Goal: Task Accomplishment & Management: Complete application form

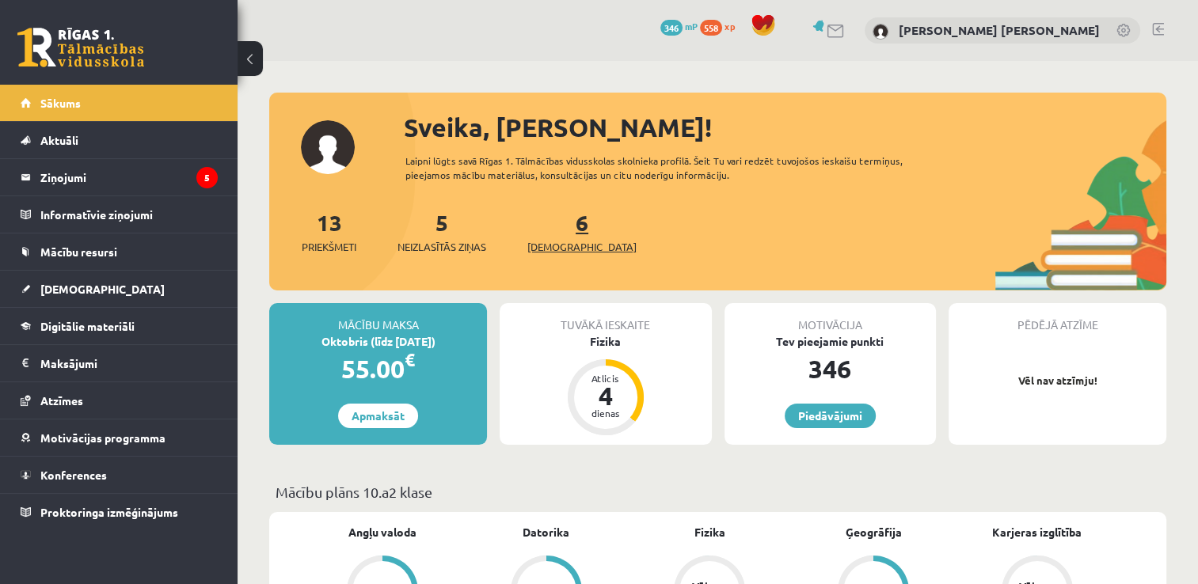
click at [555, 250] on span "[DEMOGRAPHIC_DATA]" at bounding box center [581, 247] width 109 height 16
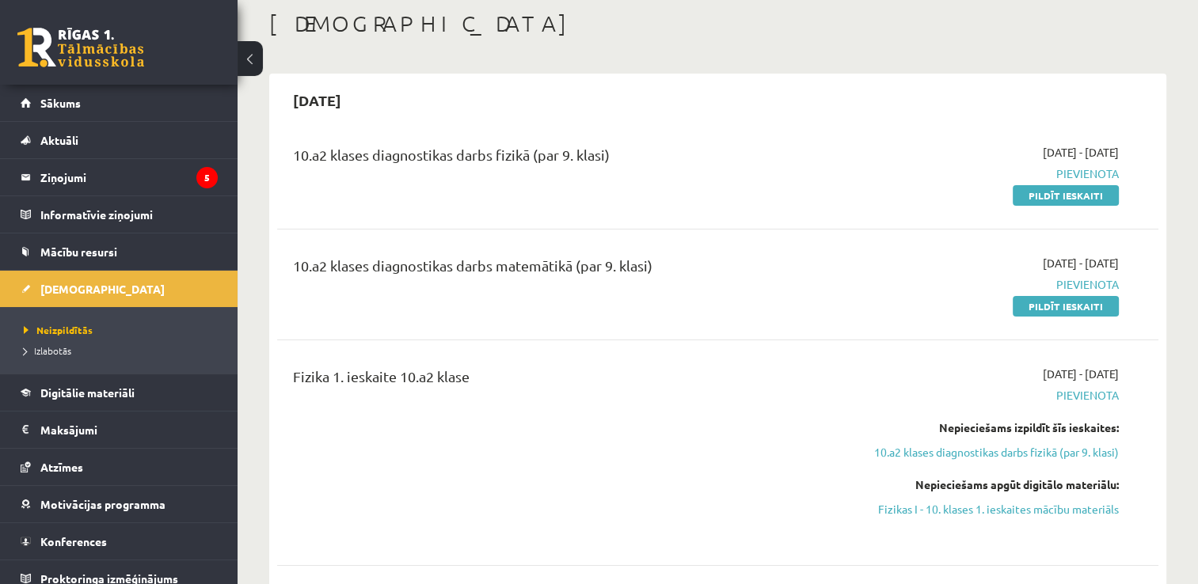
scroll to position [84, 0]
click at [1091, 302] on link "Pildīt ieskaiti" at bounding box center [1065, 304] width 106 height 21
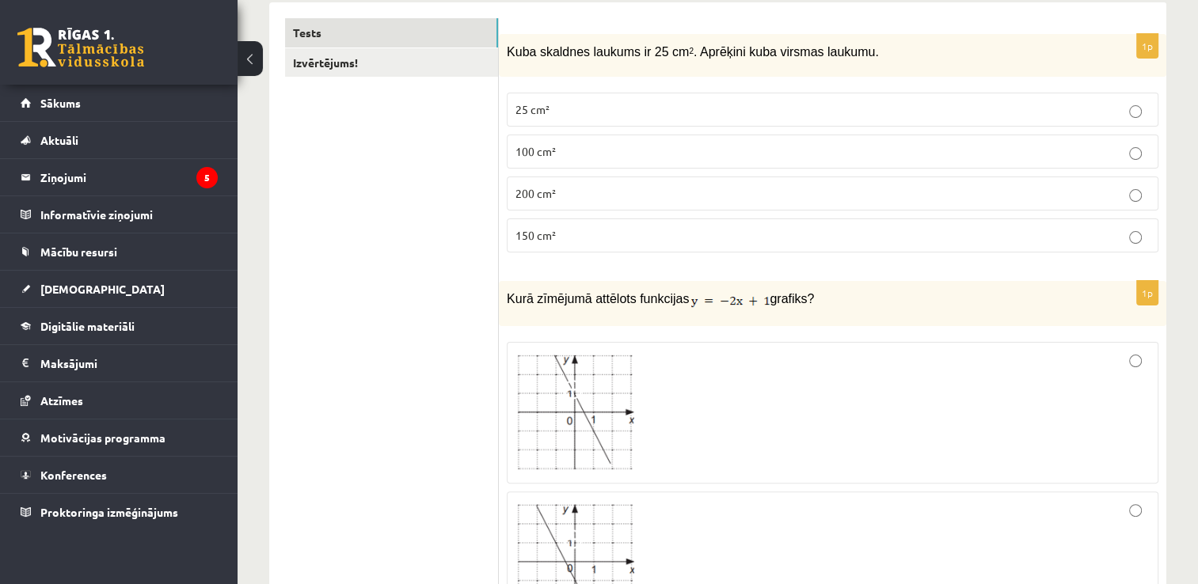
scroll to position [269, 0]
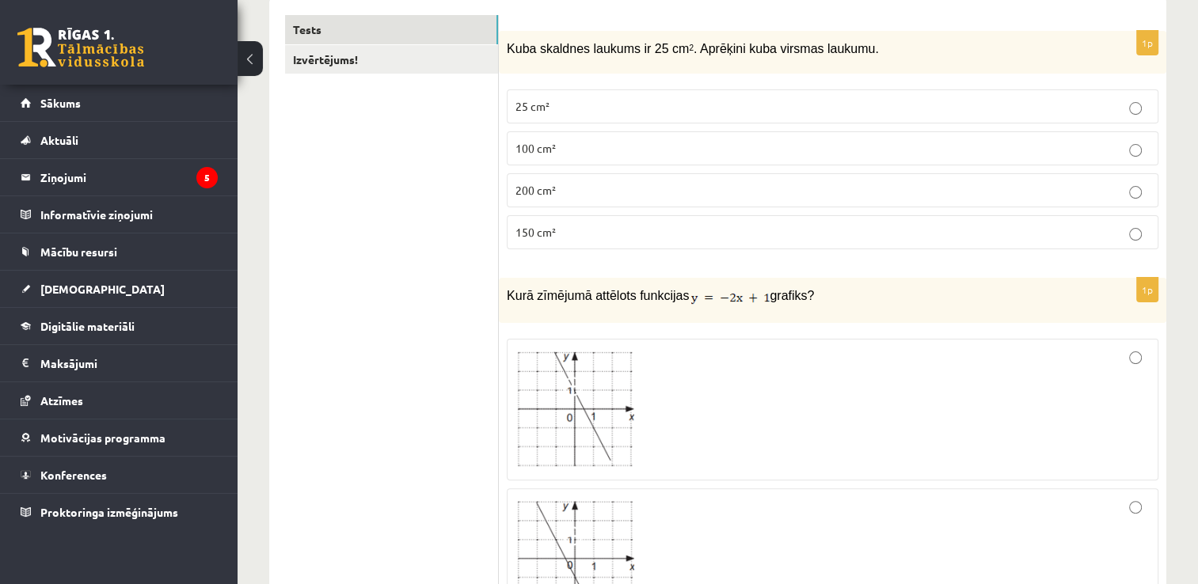
click at [647, 244] on label "150 cm²" at bounding box center [832, 232] width 651 height 34
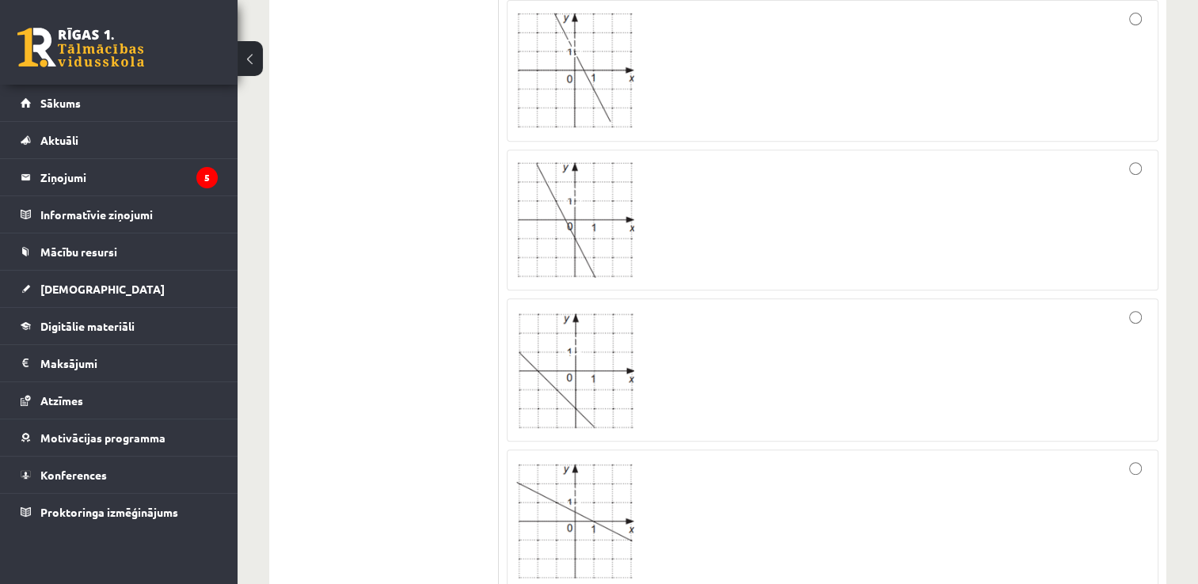
scroll to position [606, 0]
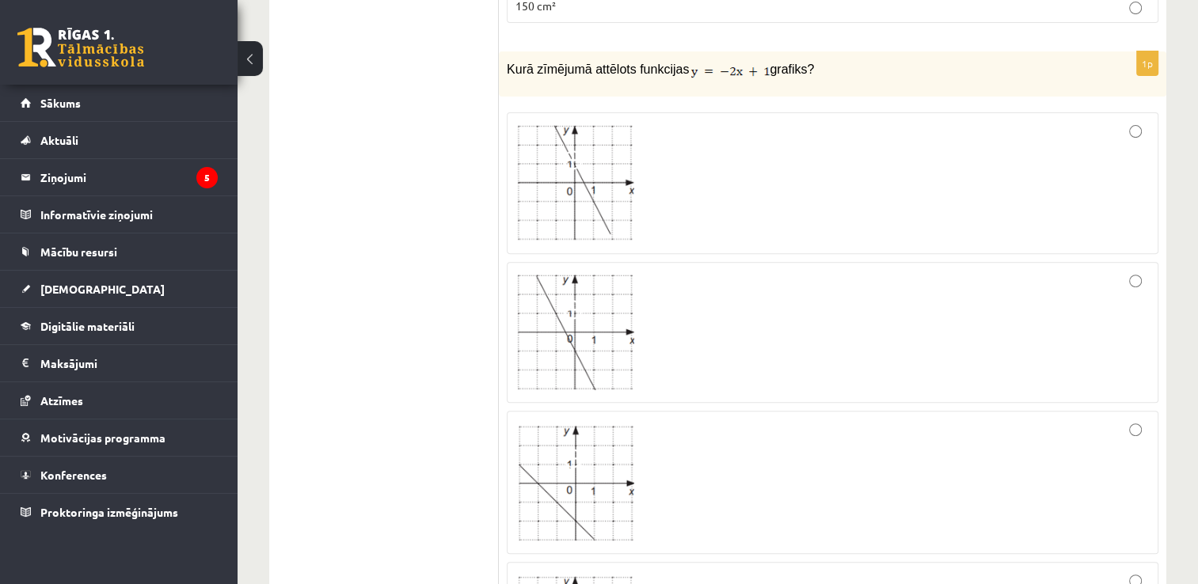
scroll to position [511, 0]
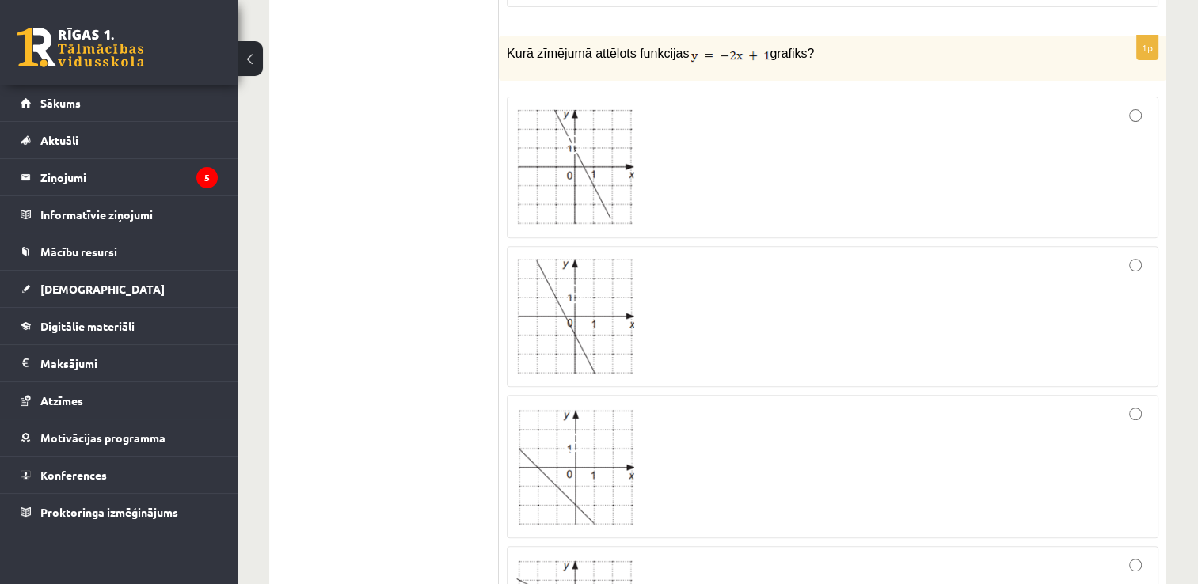
click at [654, 312] on div at bounding box center [832, 316] width 634 height 123
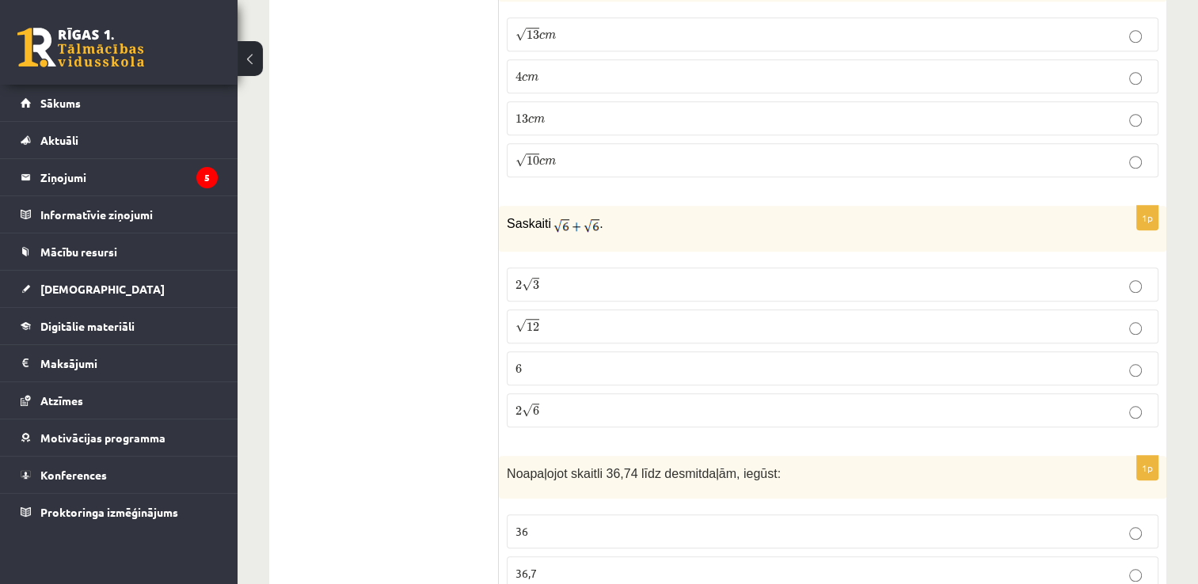
scroll to position [1364, 0]
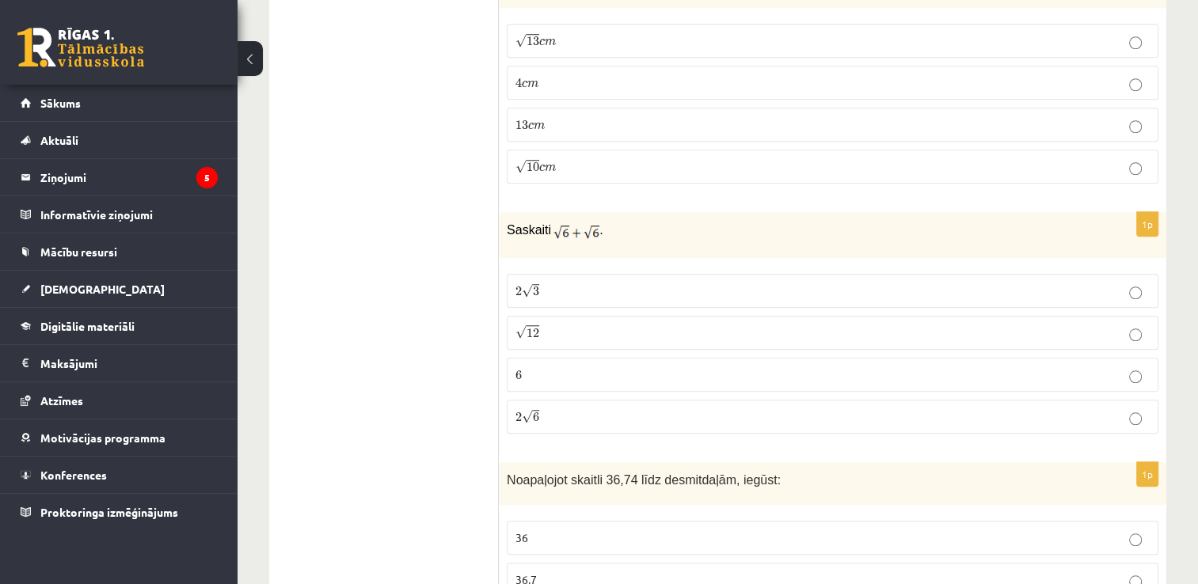
click at [829, 32] on p "√ 13 c m 13 c m" at bounding box center [832, 40] width 634 height 17
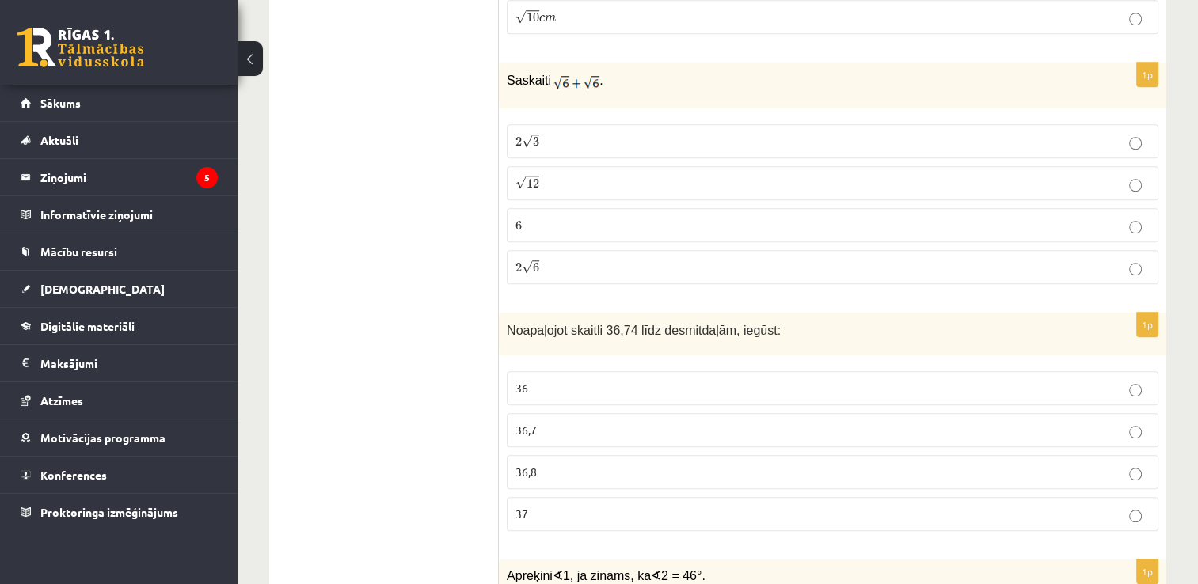
scroll to position [1518, 0]
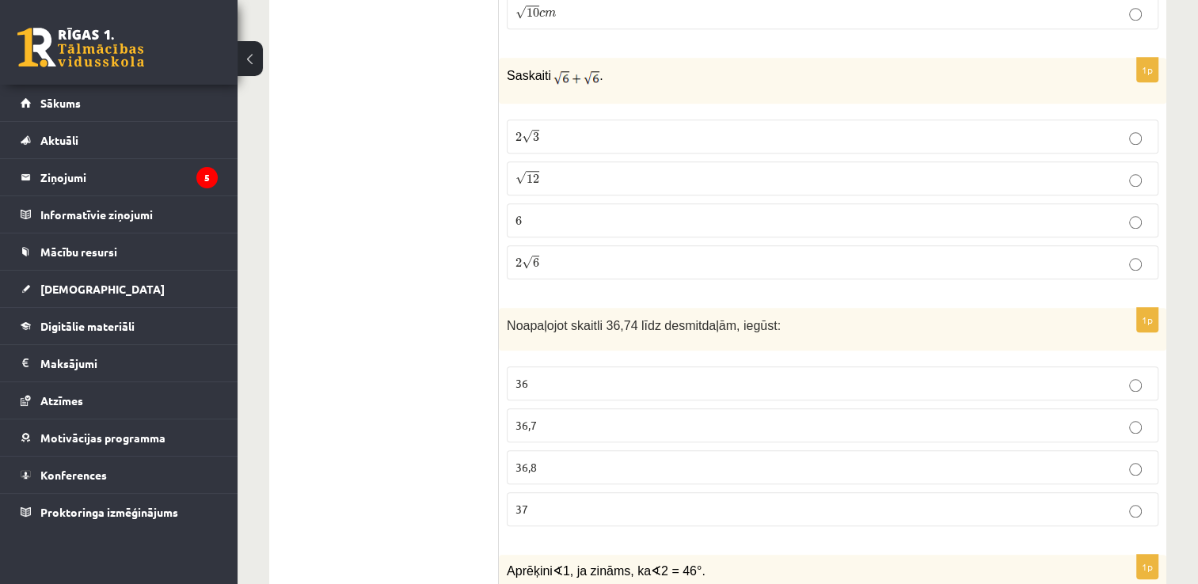
click at [617, 170] on p "√ 12 12" at bounding box center [832, 178] width 634 height 17
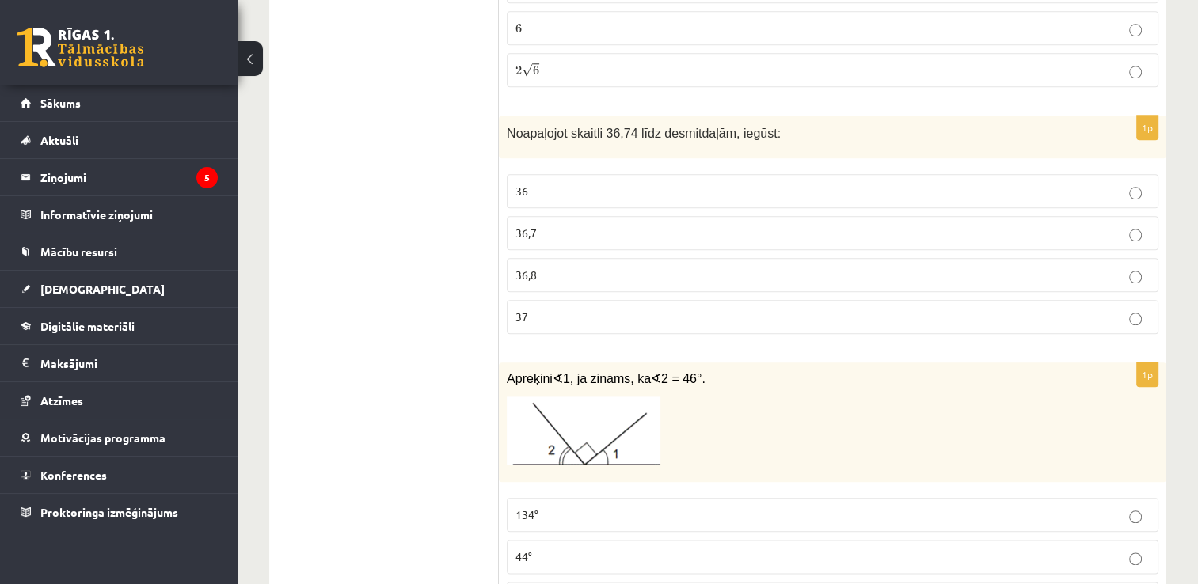
scroll to position [1711, 0]
click at [650, 224] on p "36,7" at bounding box center [832, 232] width 634 height 17
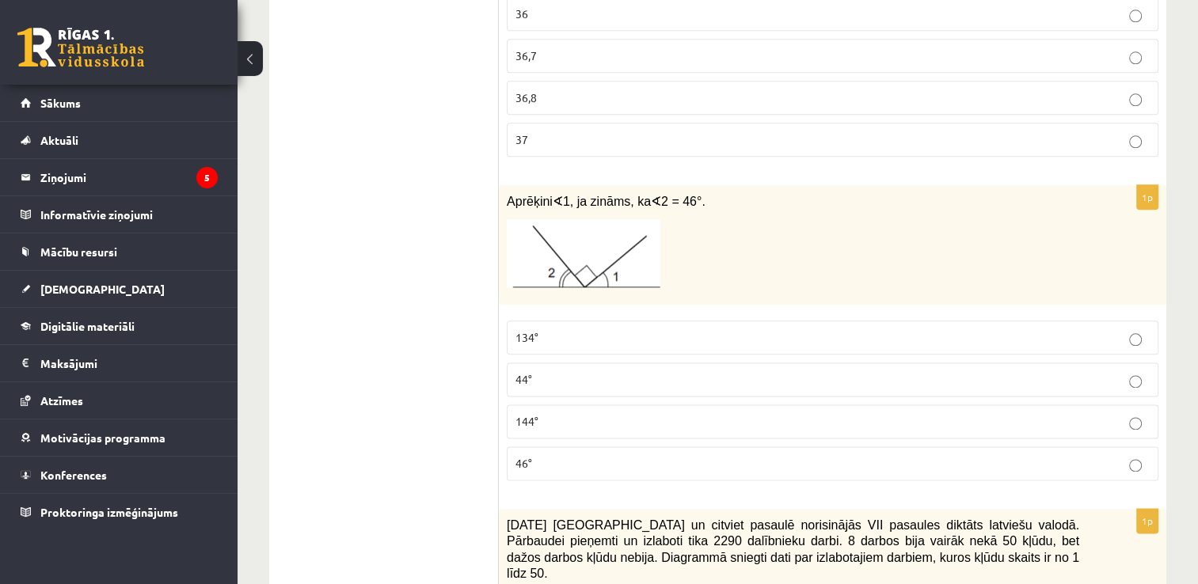
scroll to position [2003, 0]
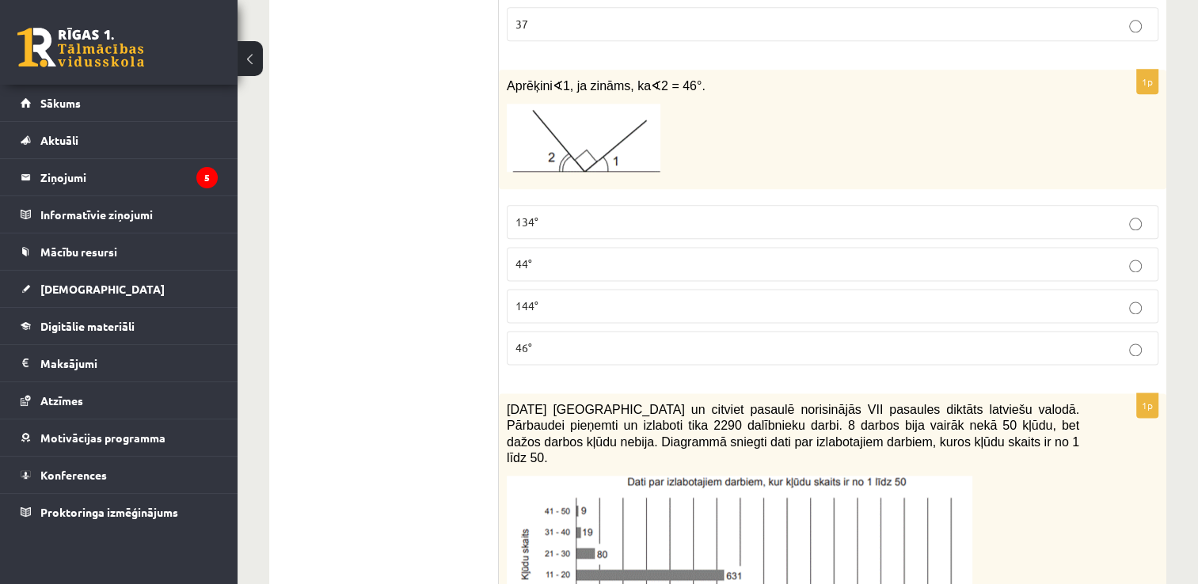
click at [553, 214] on p "134°" at bounding box center [832, 222] width 634 height 17
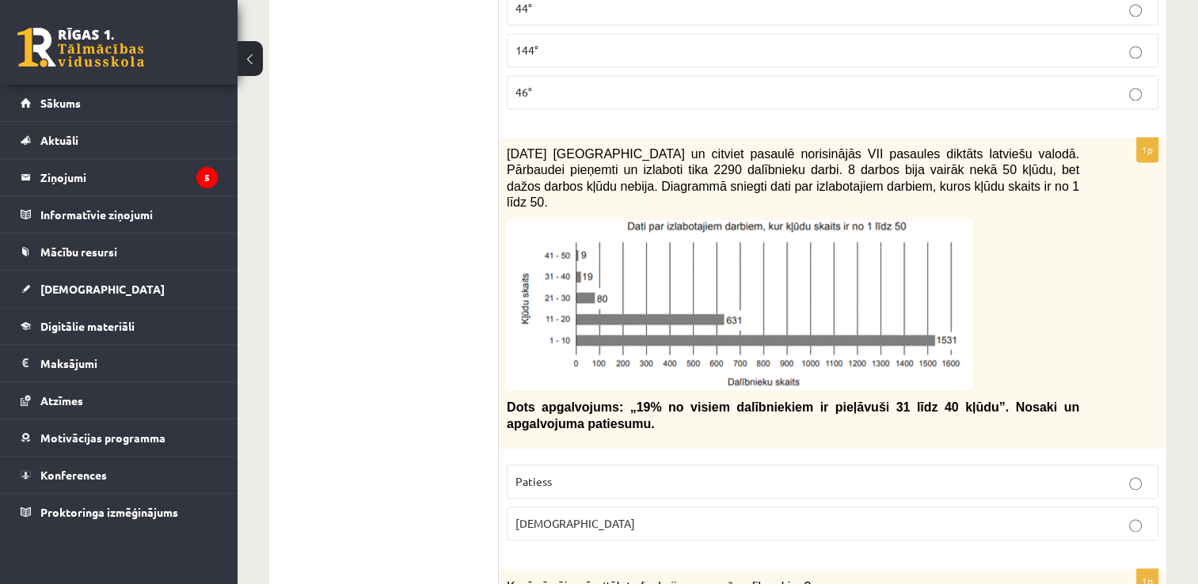
click at [682, 507] on label "Aplams" at bounding box center [832, 524] width 651 height 34
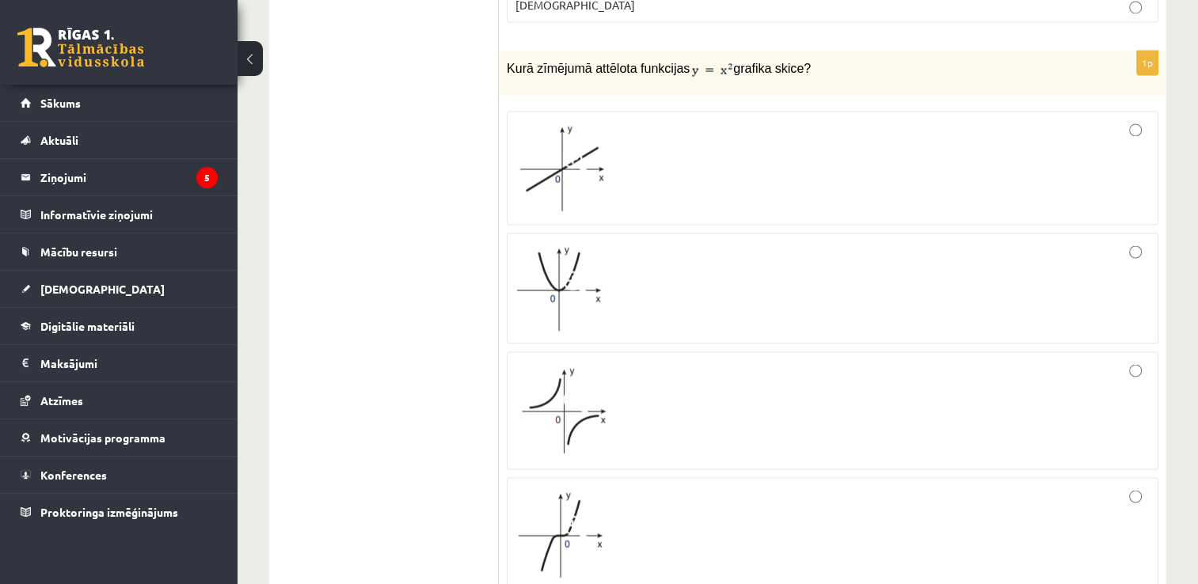
scroll to position [2776, 0]
click at [710, 121] on div at bounding box center [832, 169] width 634 height 97
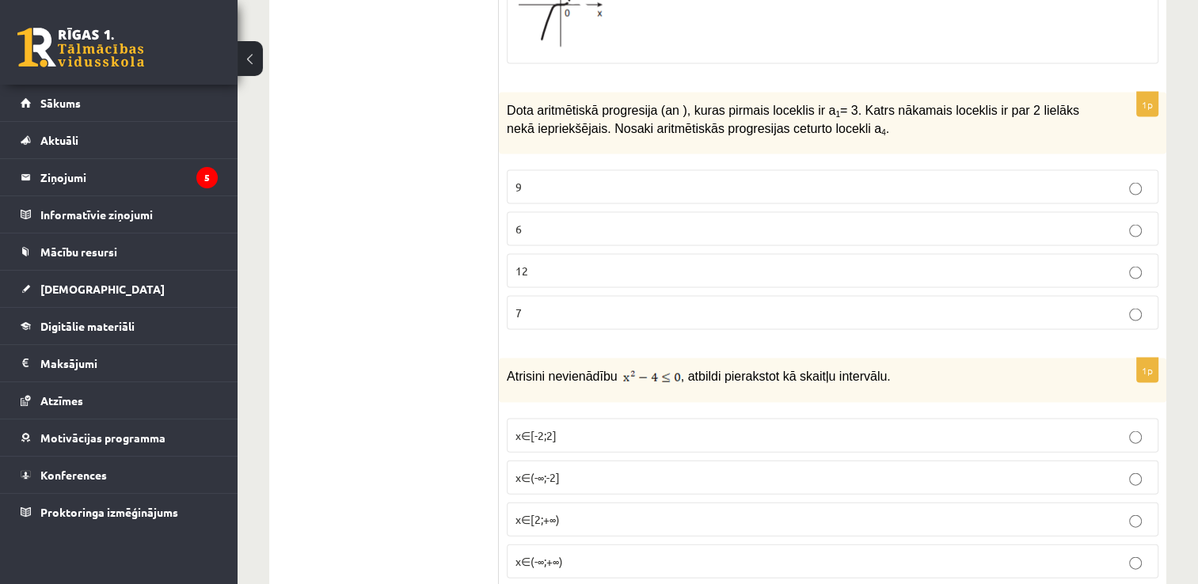
scroll to position [3306, 0]
click at [692, 429] on p "x∈[-2;2]" at bounding box center [832, 437] width 634 height 17
click at [709, 180] on p "9" at bounding box center [832, 188] width 634 height 17
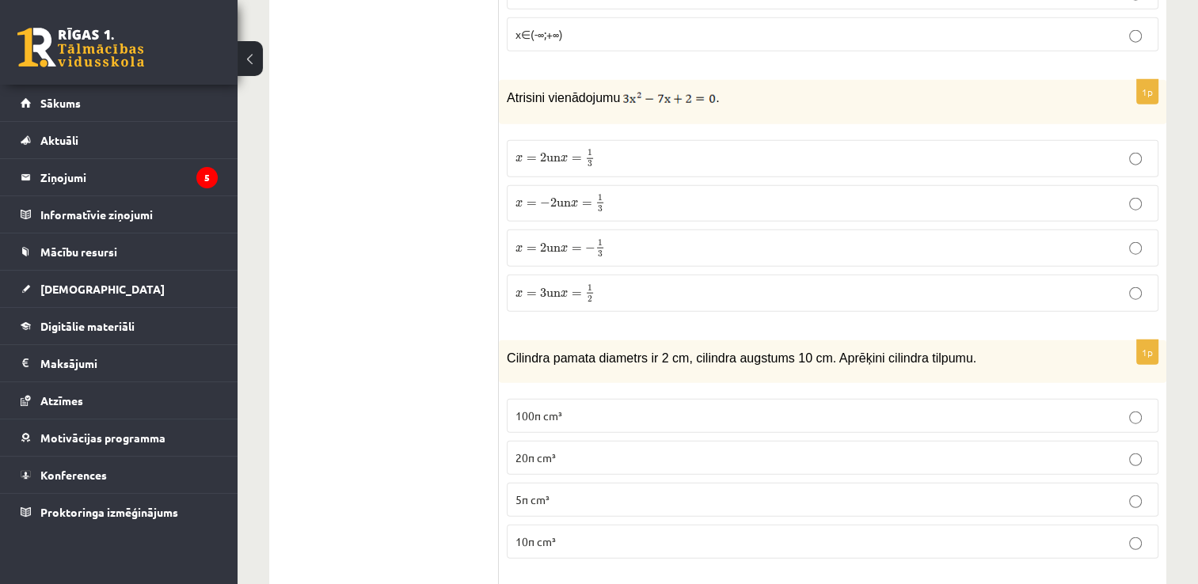
scroll to position [3834, 0]
click at [601, 141] on label "x = 2 un x = 1 3 x = 2 un x = 1 3" at bounding box center [832, 159] width 651 height 37
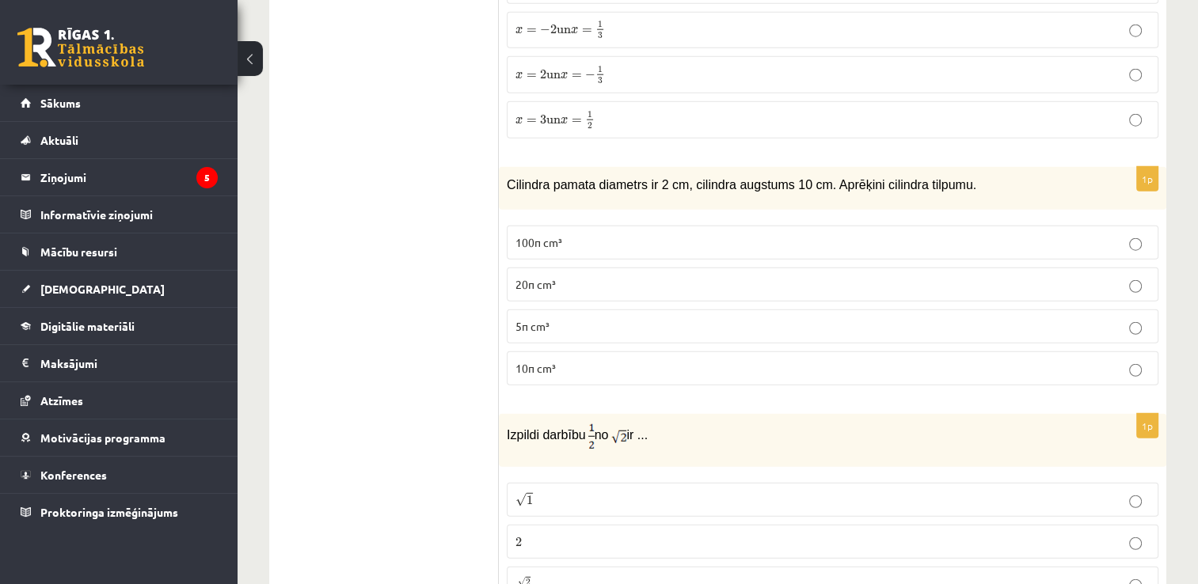
scroll to position [4009, 0]
click at [603, 359] on p "10π cm³" at bounding box center [832, 367] width 634 height 17
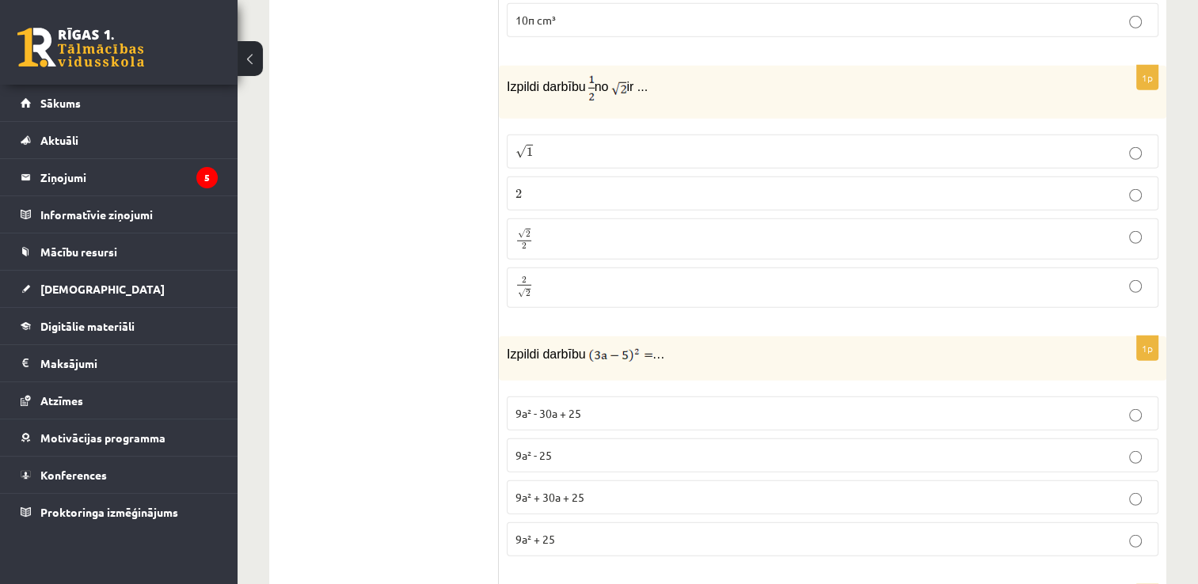
scroll to position [4356, 0]
click at [589, 406] on p "9a² - 30a + 25" at bounding box center [832, 414] width 634 height 17
click at [550, 210] on fieldset "√ 1 1 2 2 √ 2 2 2 2 2 √ 2 2 2" at bounding box center [832, 219] width 651 height 185
click at [602, 186] on p "2 2" at bounding box center [832, 194] width 634 height 17
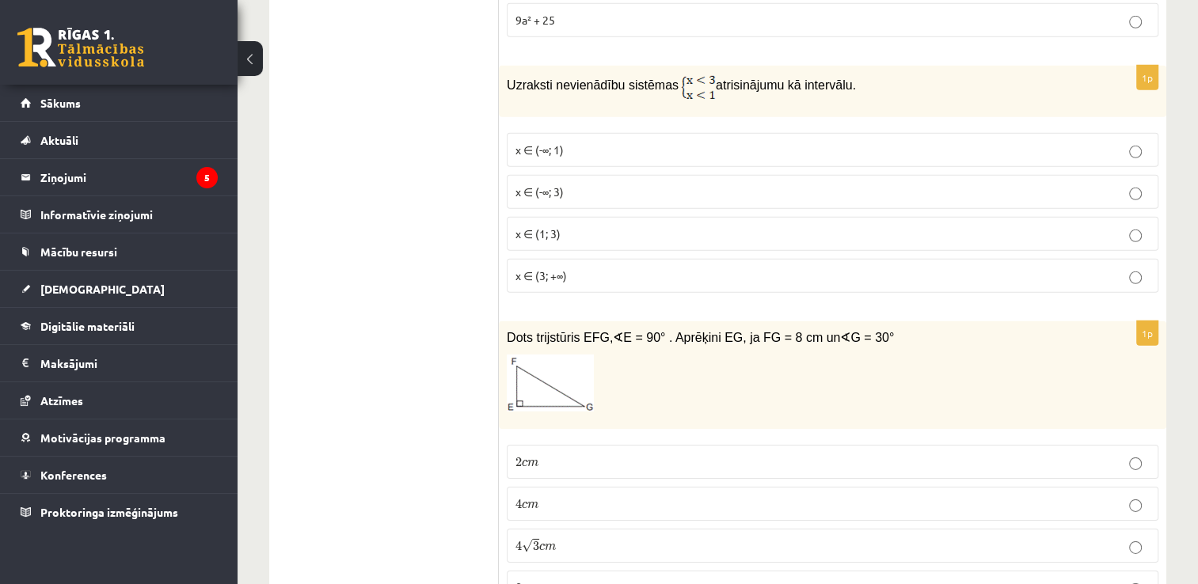
scroll to position [4877, 0]
click at [622, 183] on p "x ∈ (-∞; 3)" at bounding box center [832, 191] width 634 height 17
click at [807, 537] on p "4 √ 3 c m 4 3 c m" at bounding box center [832, 545] width 634 height 17
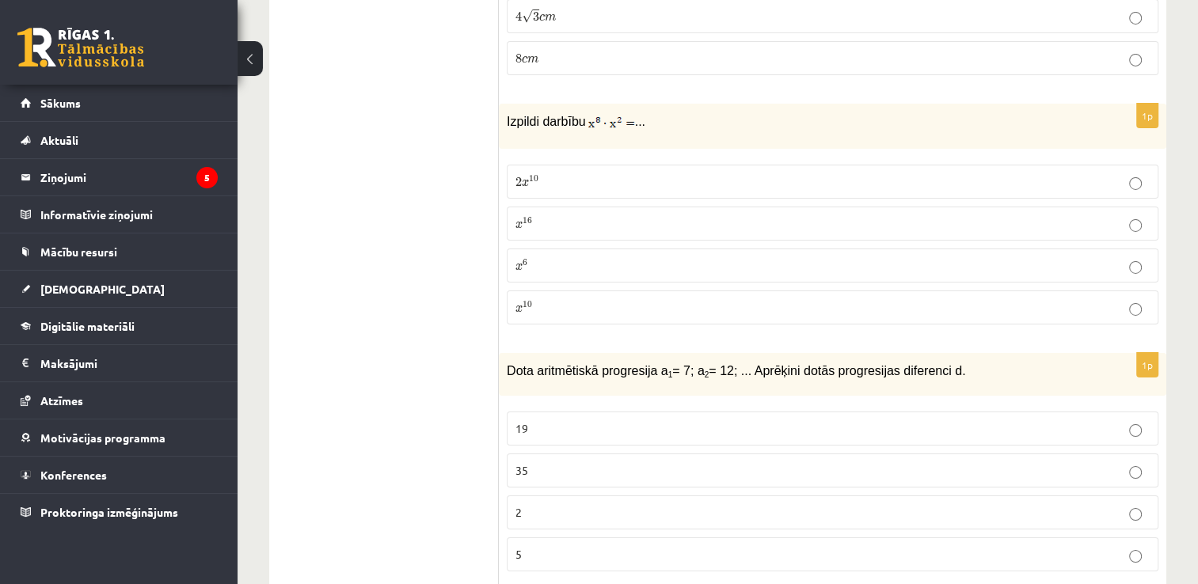
scroll to position [5409, 0]
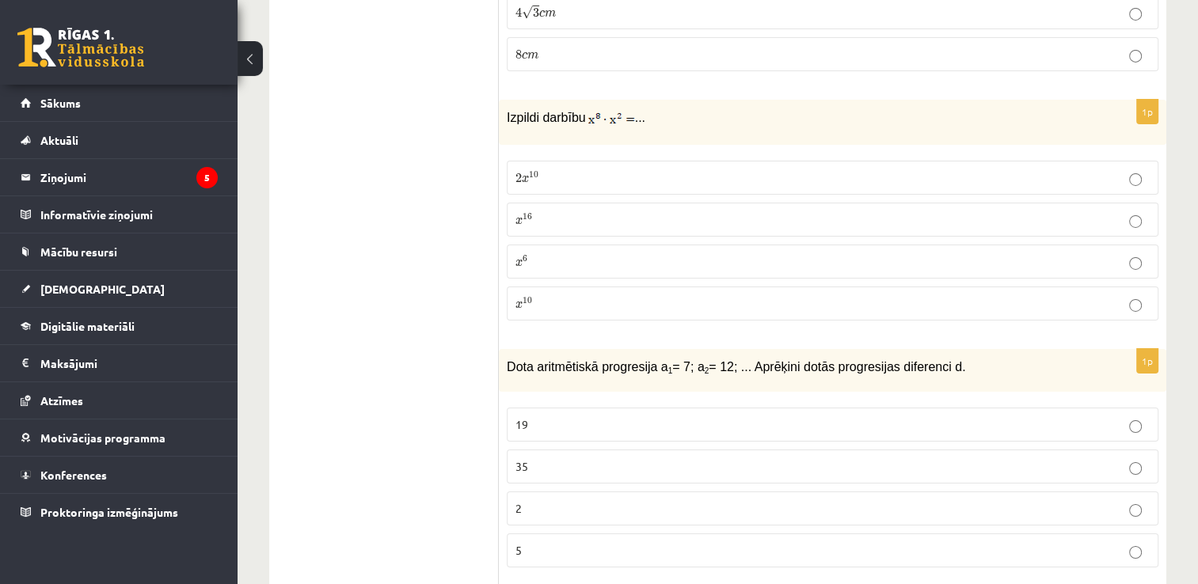
click at [554, 253] on p "x 6 x 6" at bounding box center [832, 261] width 634 height 17
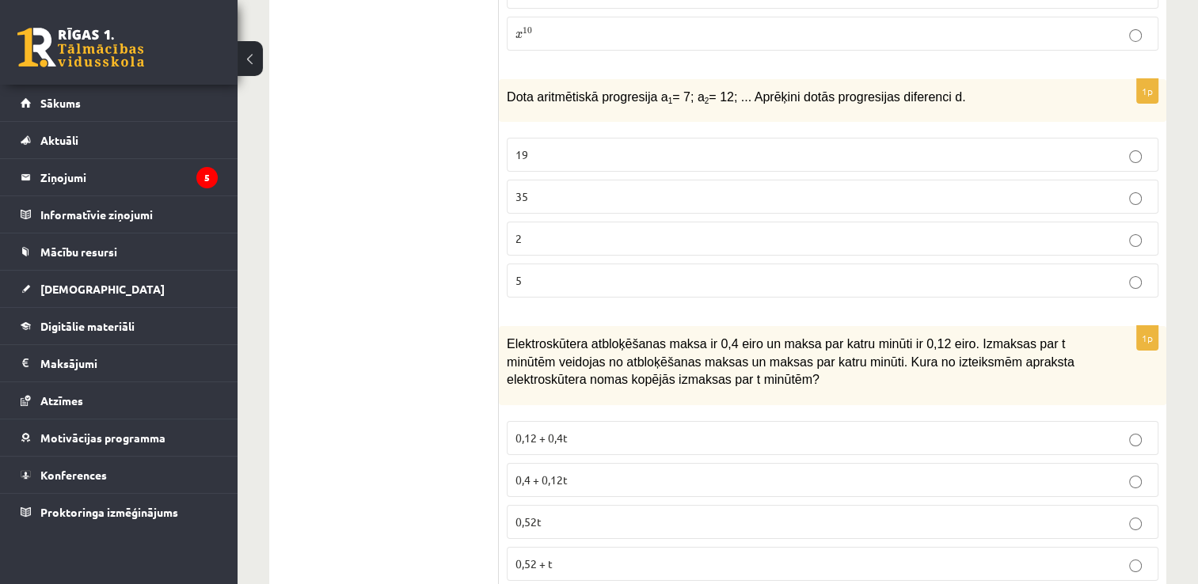
scroll to position [5678, 0]
click at [604, 264] on label "5" at bounding box center [832, 281] width 651 height 34
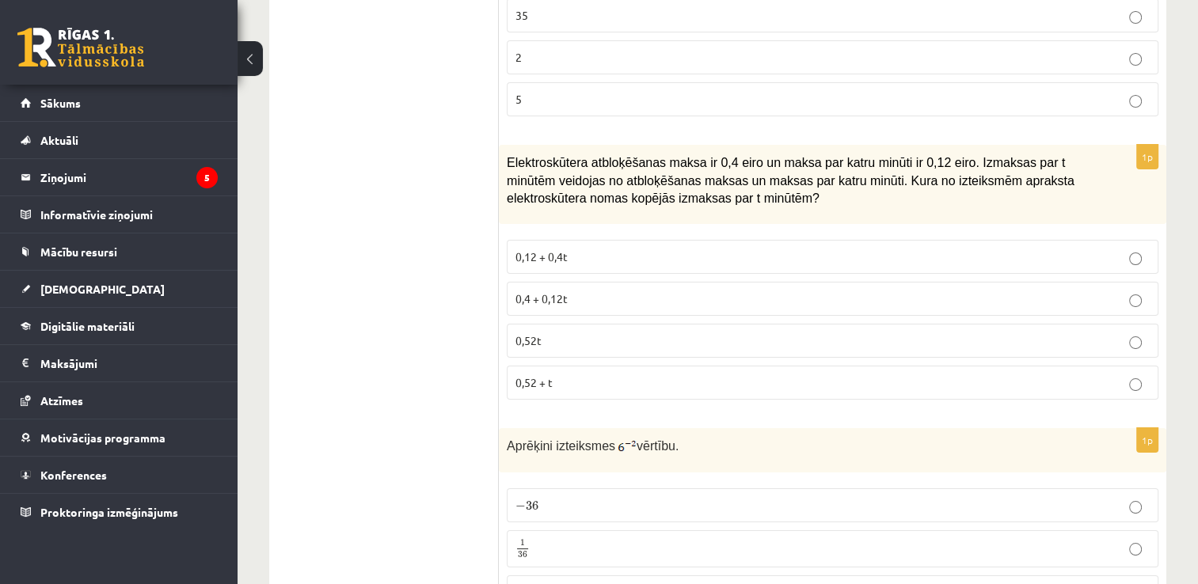
scroll to position [5861, 0]
click at [602, 281] on label "0,4 + 0,12t" at bounding box center [832, 298] width 651 height 34
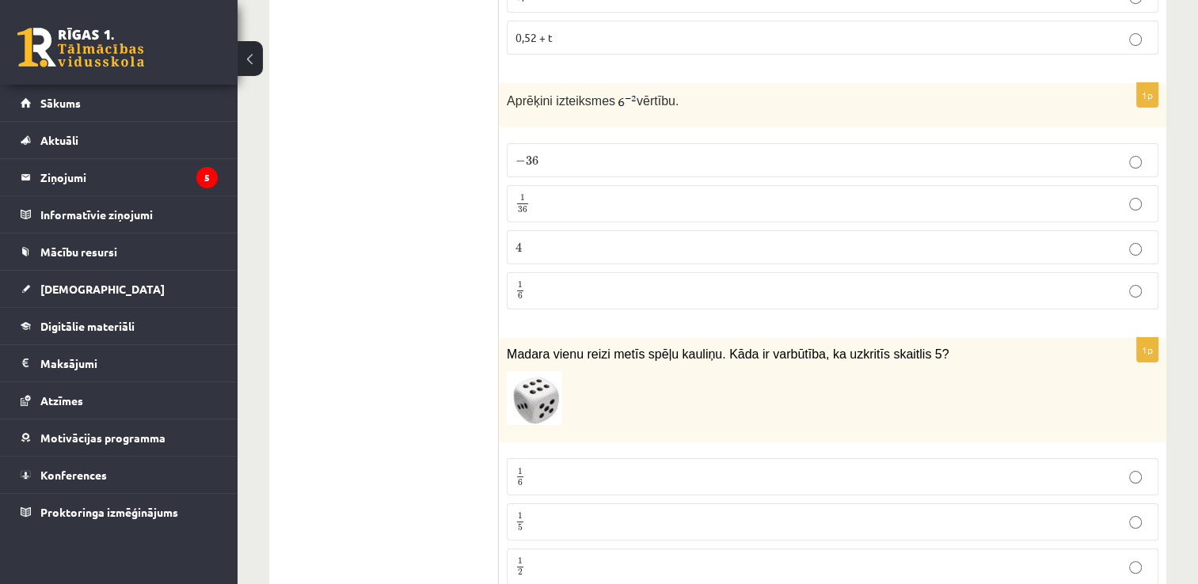
scroll to position [6205, 0]
click at [635, 153] on p "− 36 − 36" at bounding box center [832, 161] width 634 height 17
click at [621, 195] on p "1 36 1 36" at bounding box center [832, 205] width 634 height 20
click at [636, 468] on p "1 6 1 6" at bounding box center [832, 478] width 634 height 20
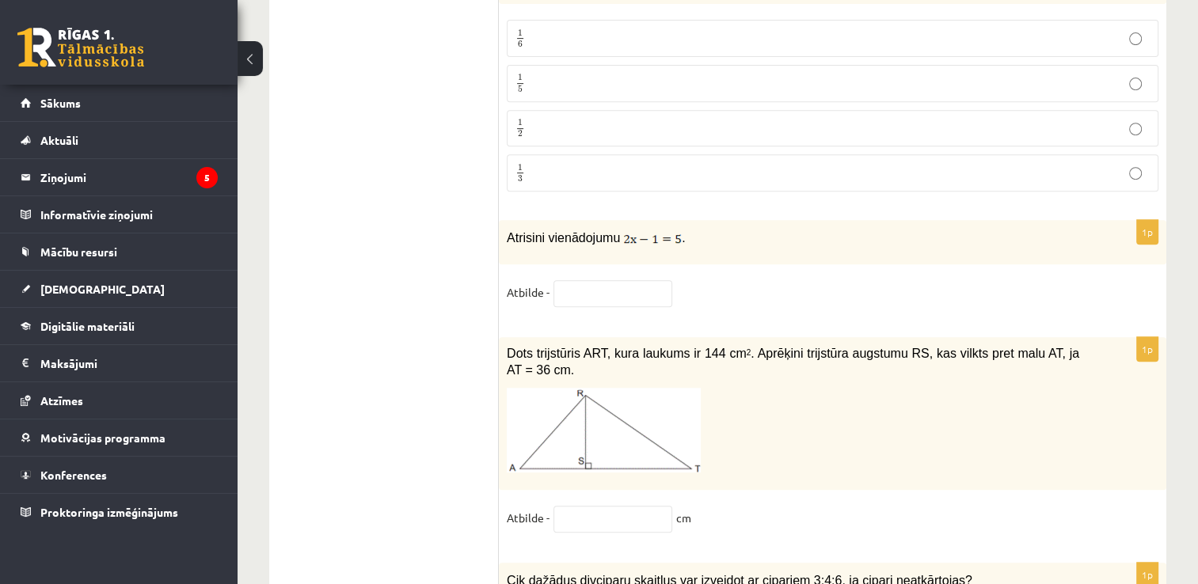
scroll to position [6643, 0]
click at [651, 281] on input "text" at bounding box center [612, 294] width 119 height 27
type input "***"
click at [579, 507] on input "text" at bounding box center [612, 520] width 119 height 27
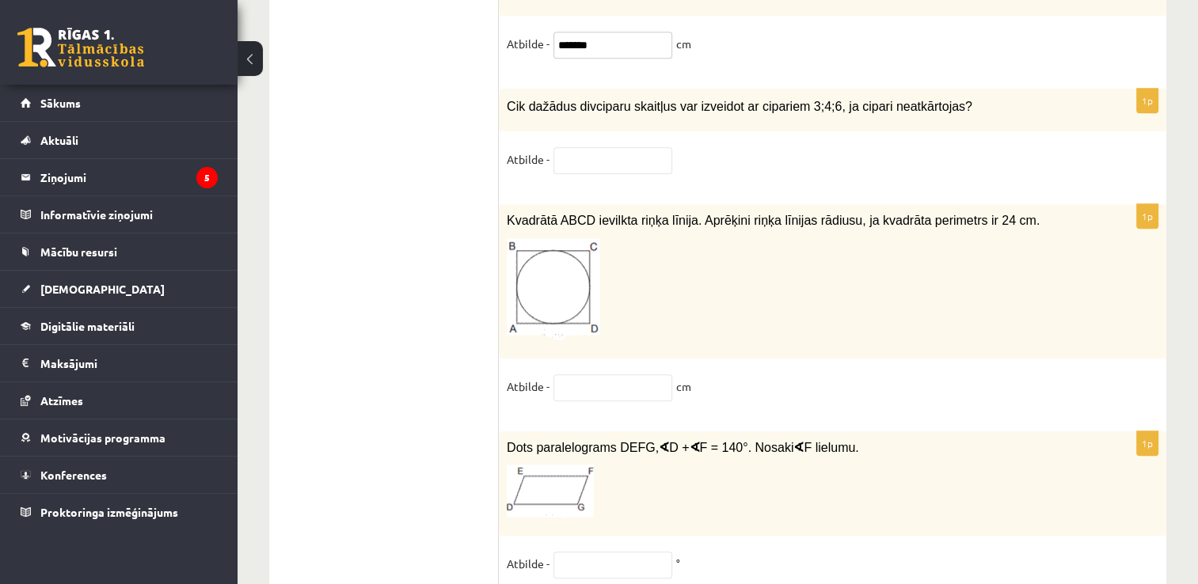
scroll to position [7117, 0]
type input "*******"
click at [624, 148] on input "text" at bounding box center [612, 161] width 119 height 27
type input "*"
click at [617, 375] on input "text" at bounding box center [612, 388] width 119 height 27
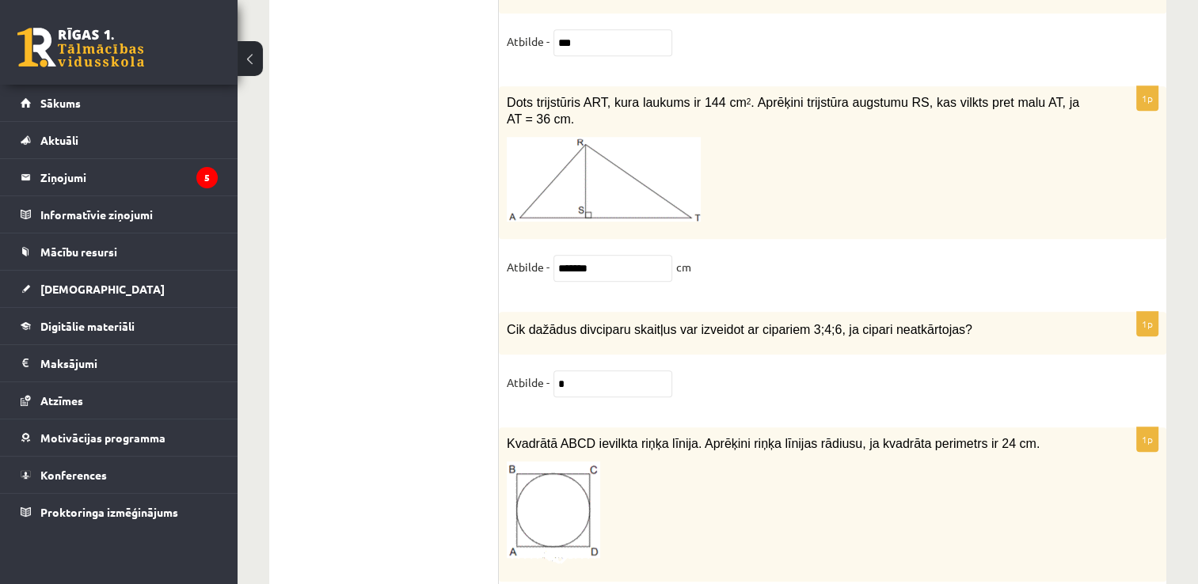
scroll to position [6867, 0]
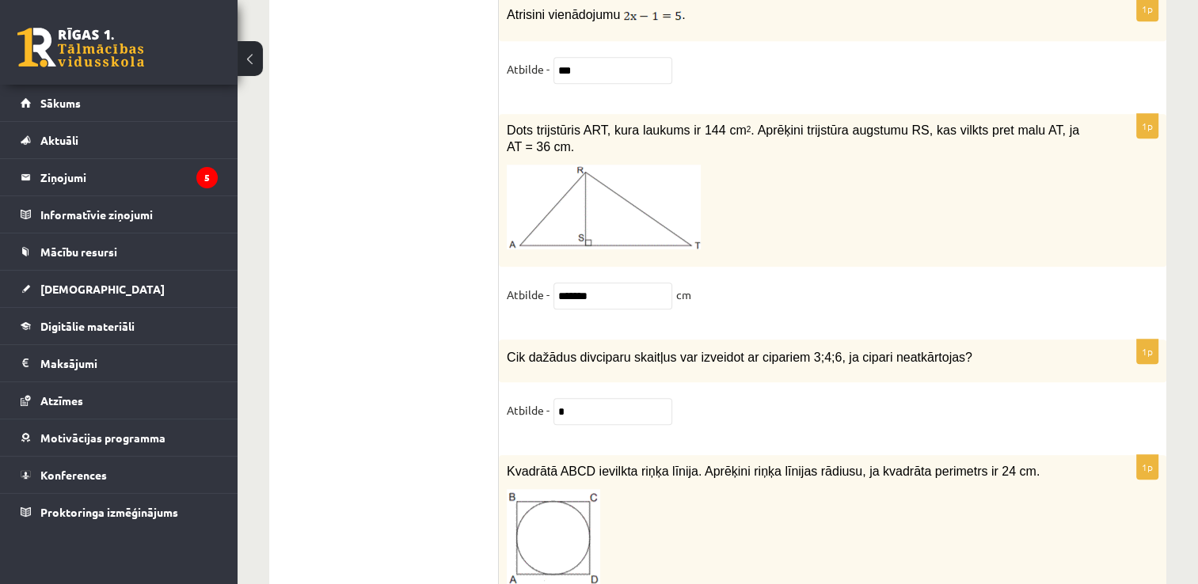
type input "*"
click at [621, 283] on input "*******" at bounding box center [612, 296] width 119 height 27
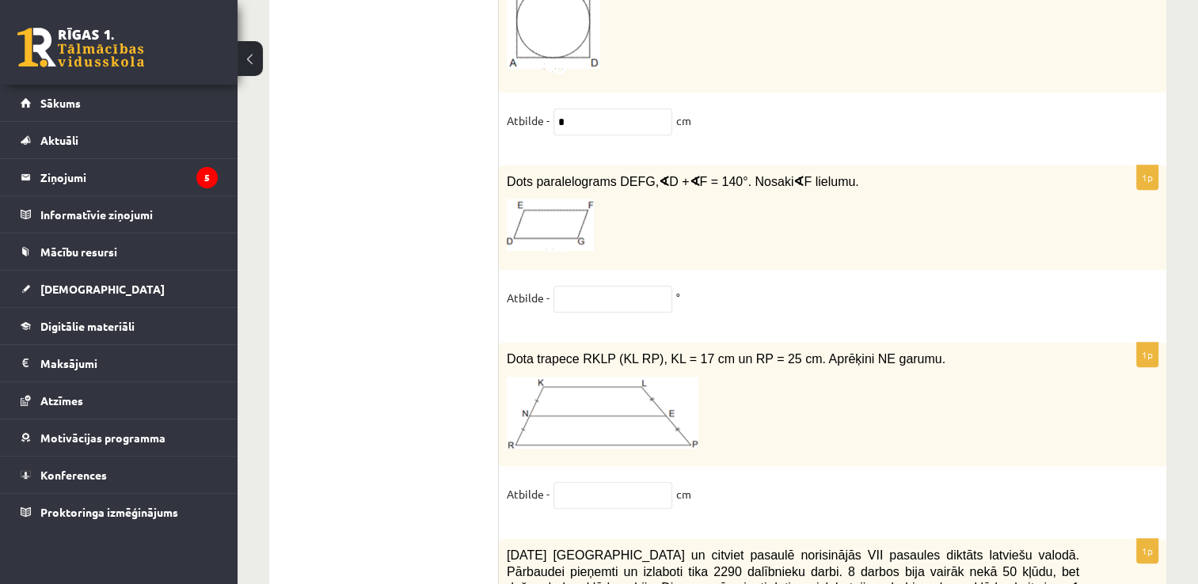
scroll to position [7383, 0]
type input "*****"
click at [613, 287] on input "text" at bounding box center [612, 300] width 119 height 27
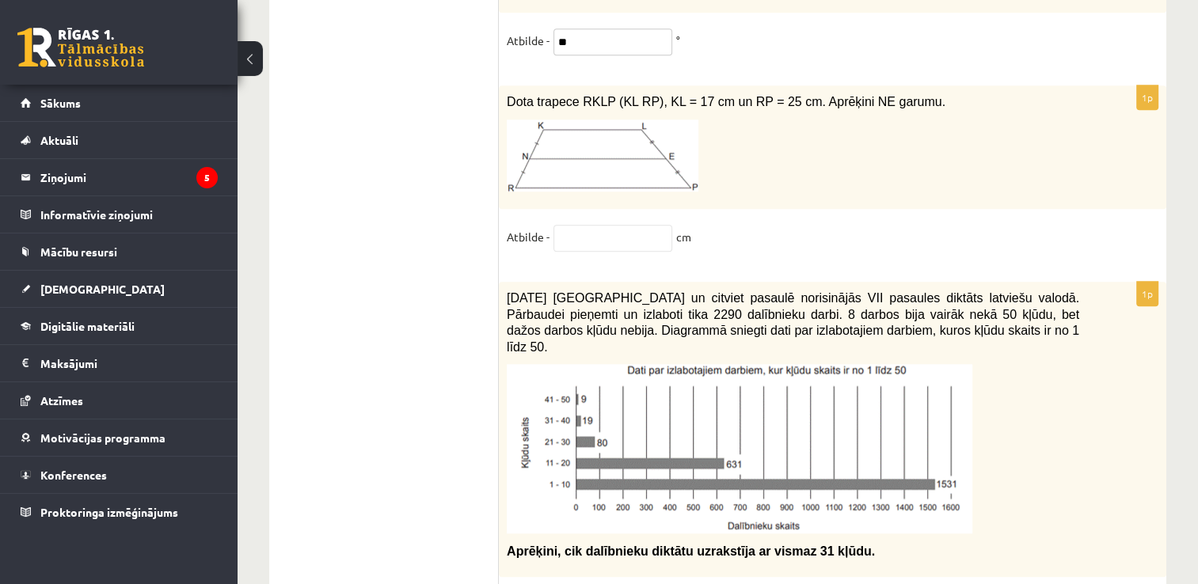
scroll to position [7641, 0]
type input "**"
click at [588, 226] on input "text" at bounding box center [612, 239] width 119 height 27
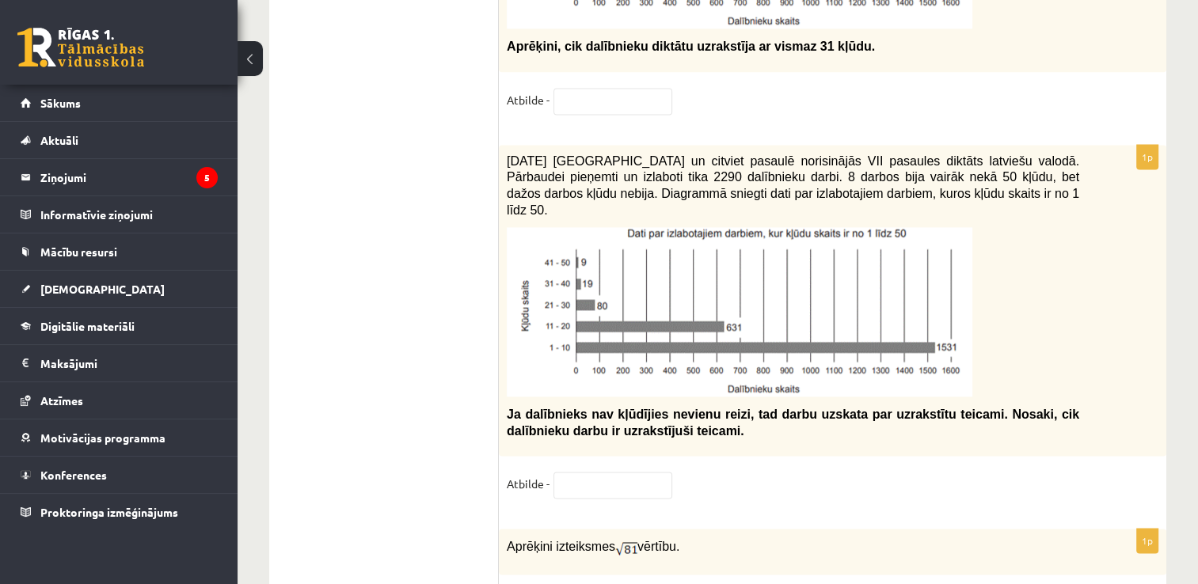
scroll to position [8154, 0]
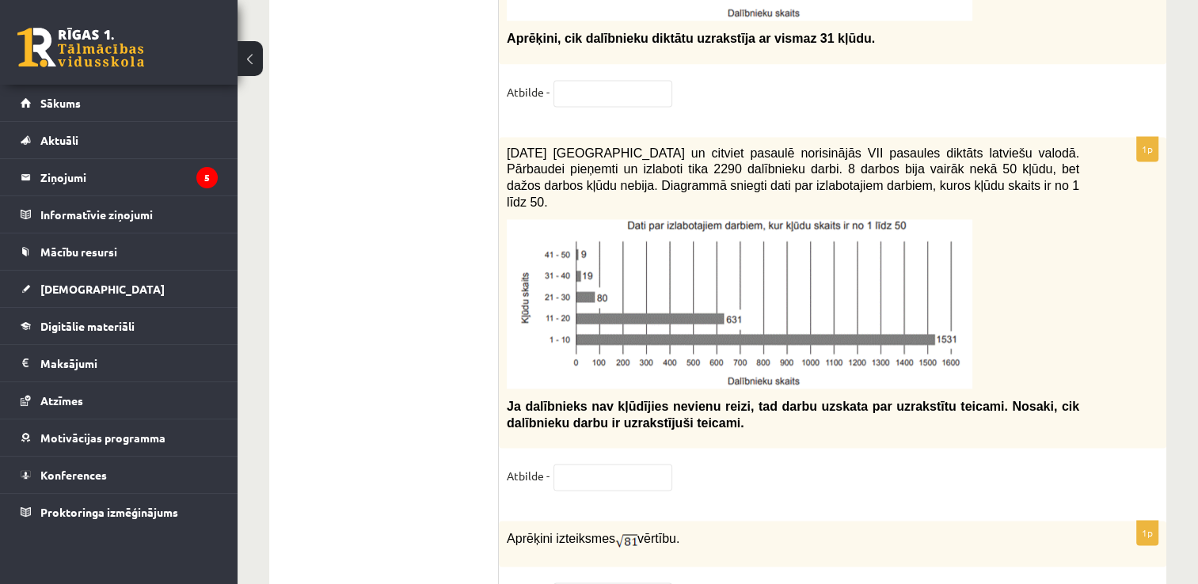
type input "**"
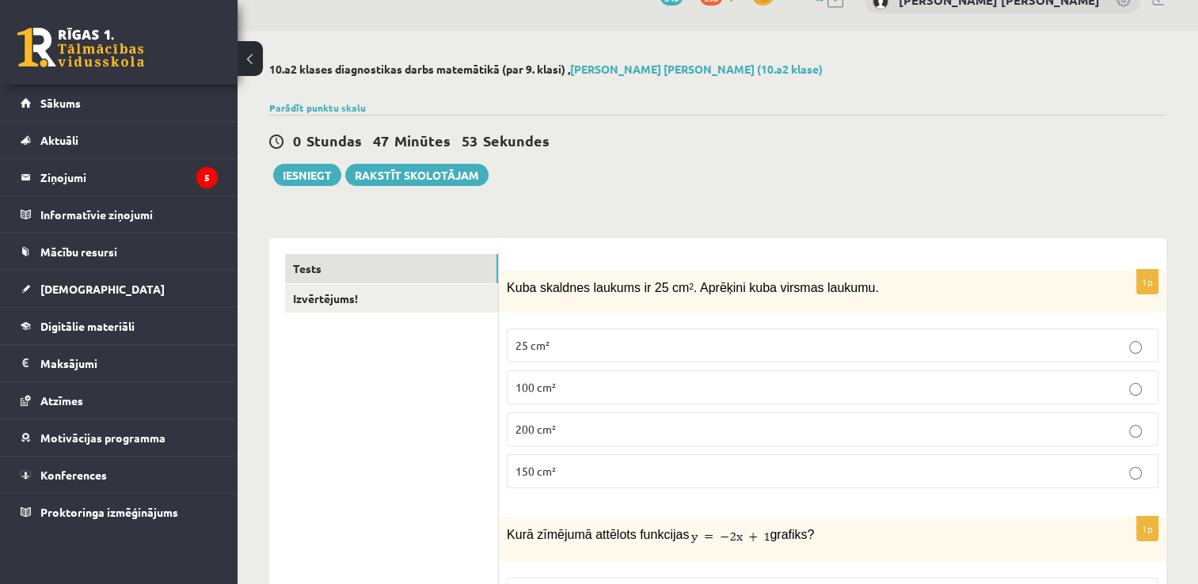
scroll to position [0, 0]
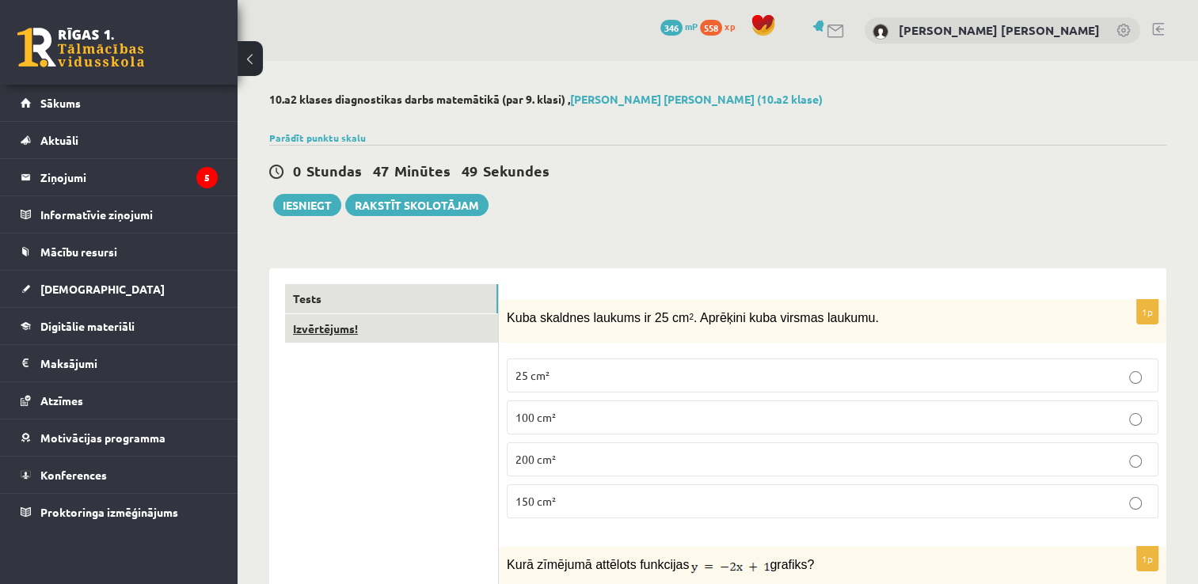
type input "*"
click at [344, 334] on link "Izvērtējums!" at bounding box center [391, 328] width 213 height 29
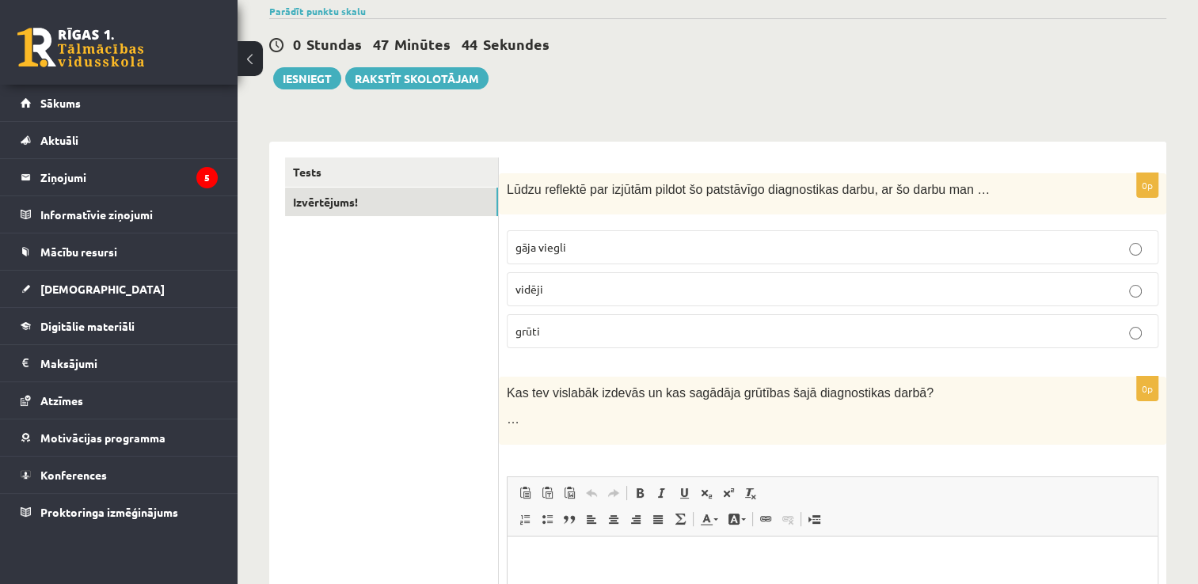
scroll to position [130, 0]
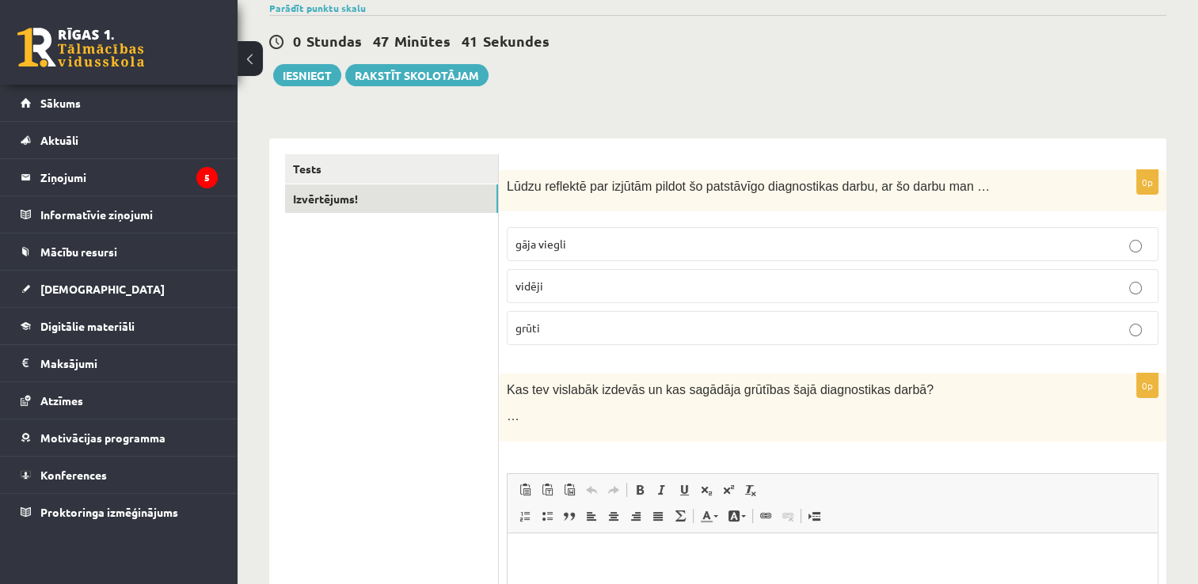
click at [590, 302] on label "vidēji" at bounding box center [832, 286] width 651 height 34
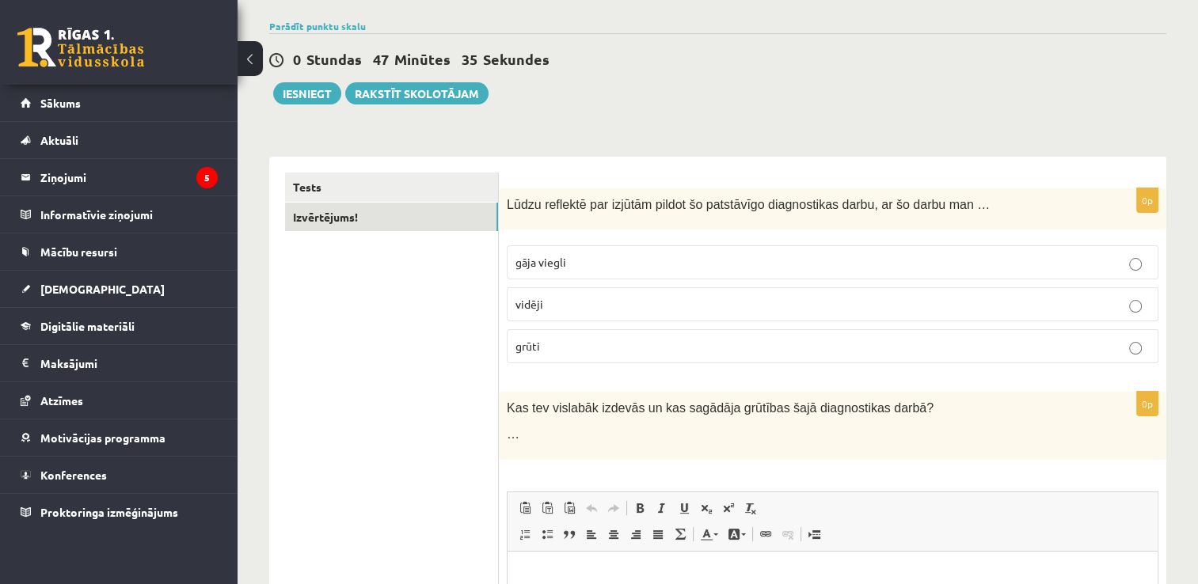
scroll to position [111, 0]
click at [300, 74] on div "0 Stundas 47 Minūtes 33 Sekundes Ieskaite saglabāta! Iesniegt Rakstīt skolotājam" at bounding box center [717, 69] width 897 height 71
click at [307, 95] on button "Iesniegt" at bounding box center [307, 94] width 68 height 22
click at [332, 188] on link "Tests" at bounding box center [391, 187] width 213 height 29
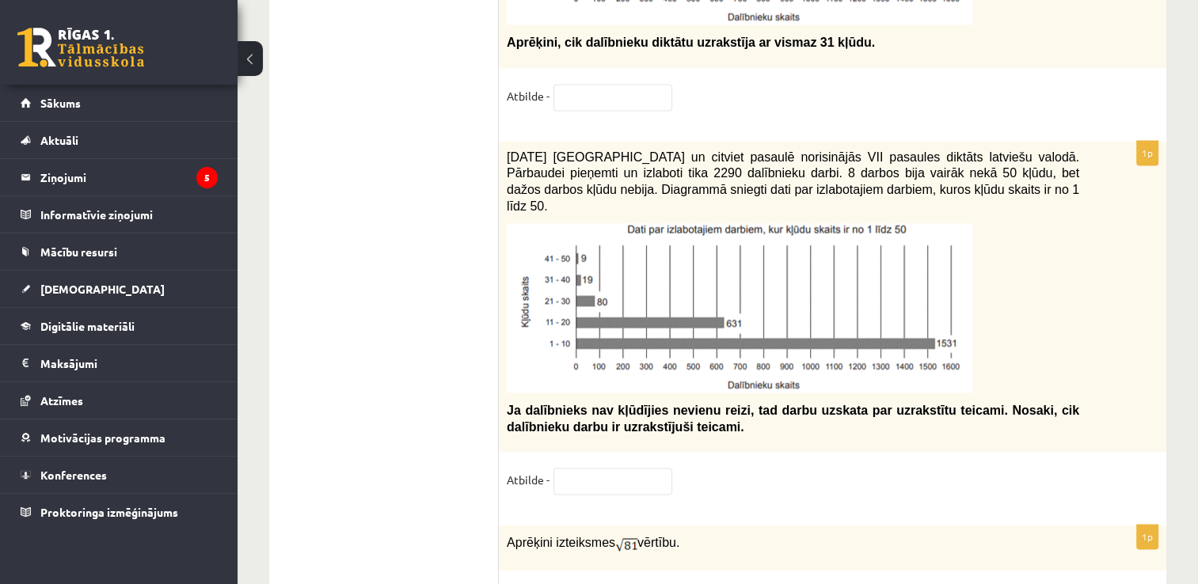
scroll to position [8156, 0]
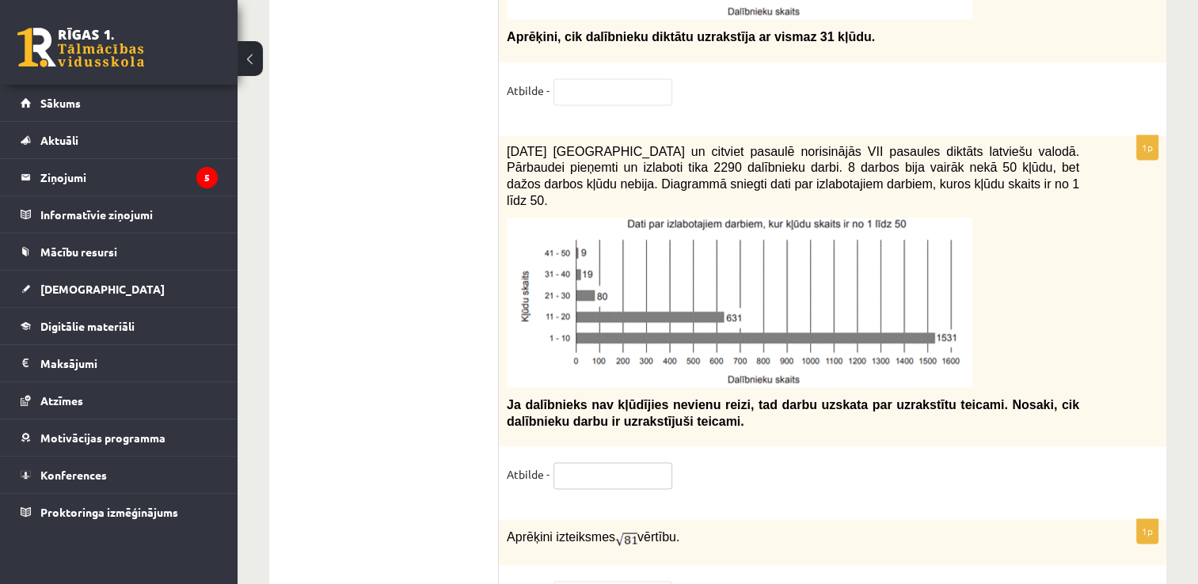
click at [595, 462] on input "text" at bounding box center [612, 475] width 119 height 27
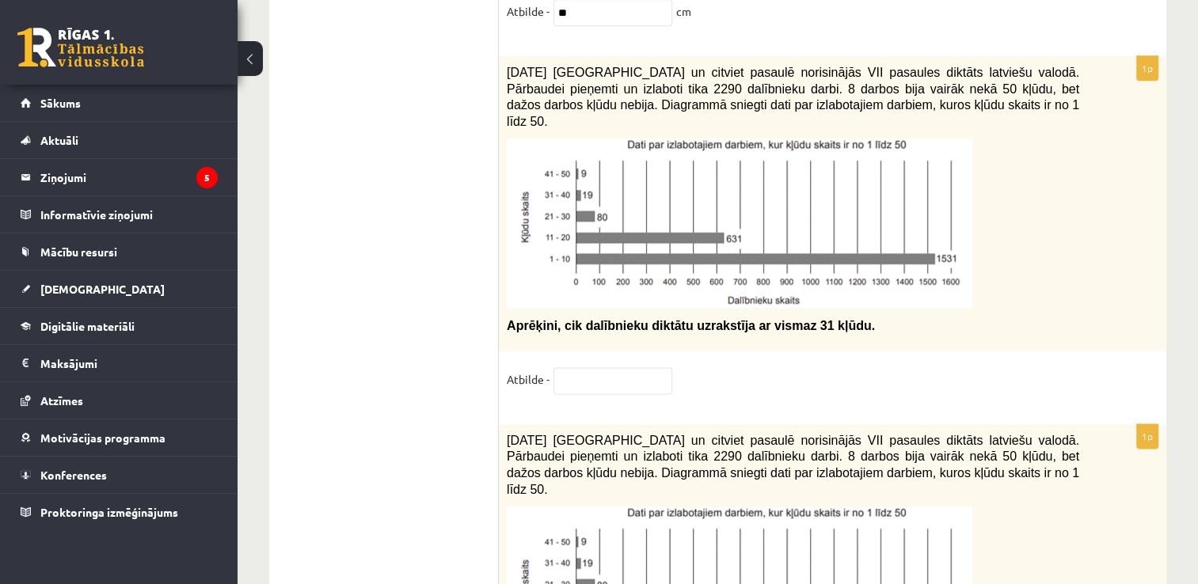
scroll to position [7862, 0]
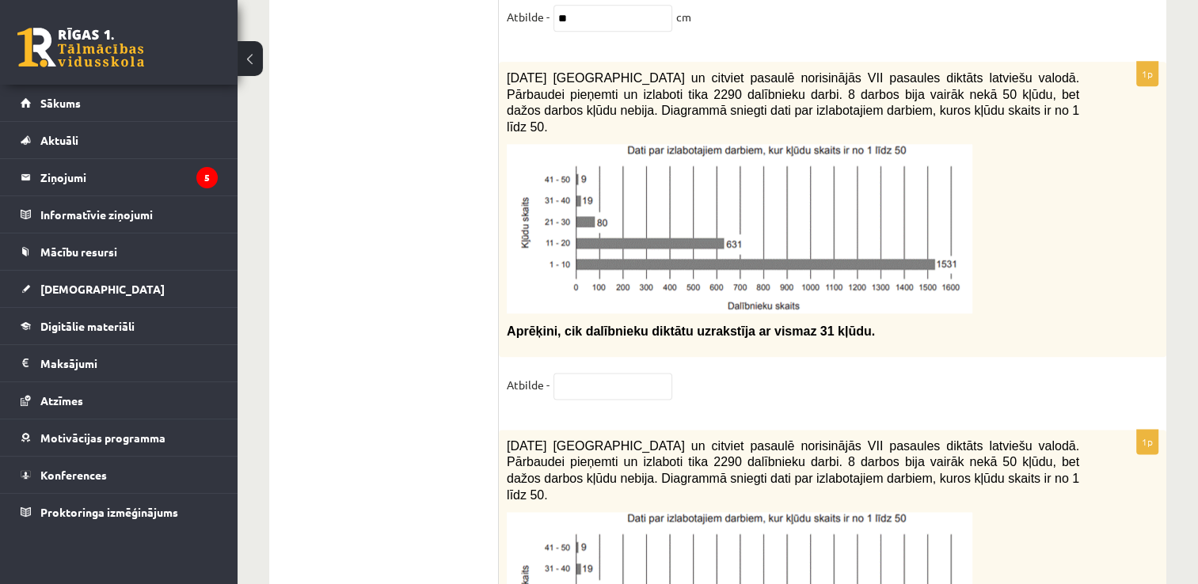
type input "*"
click at [602, 373] on input "text" at bounding box center [612, 386] width 119 height 27
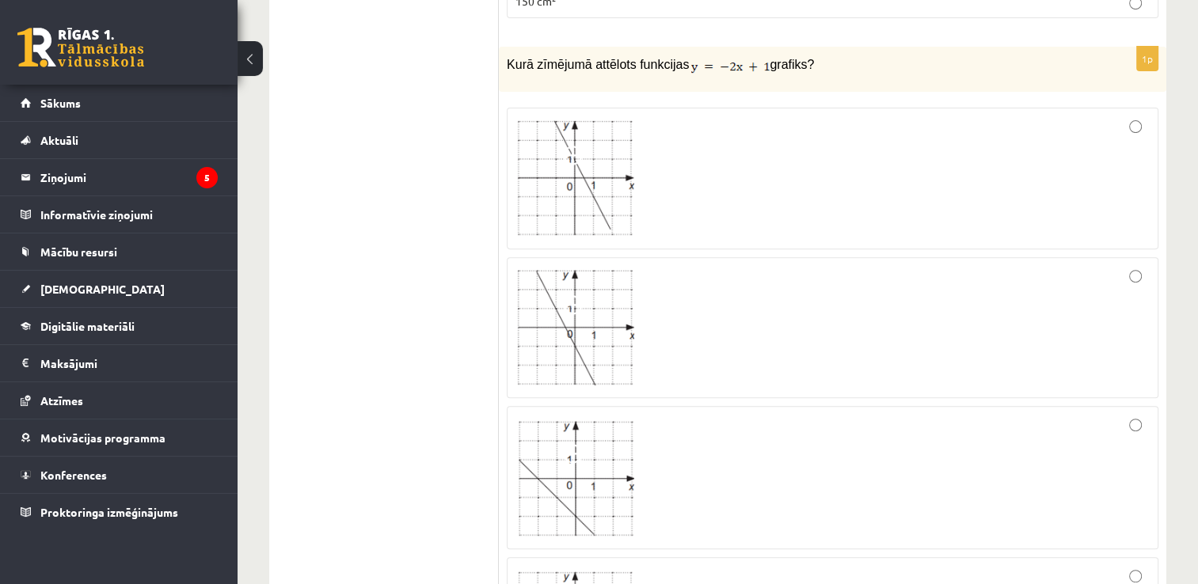
scroll to position [0, 0]
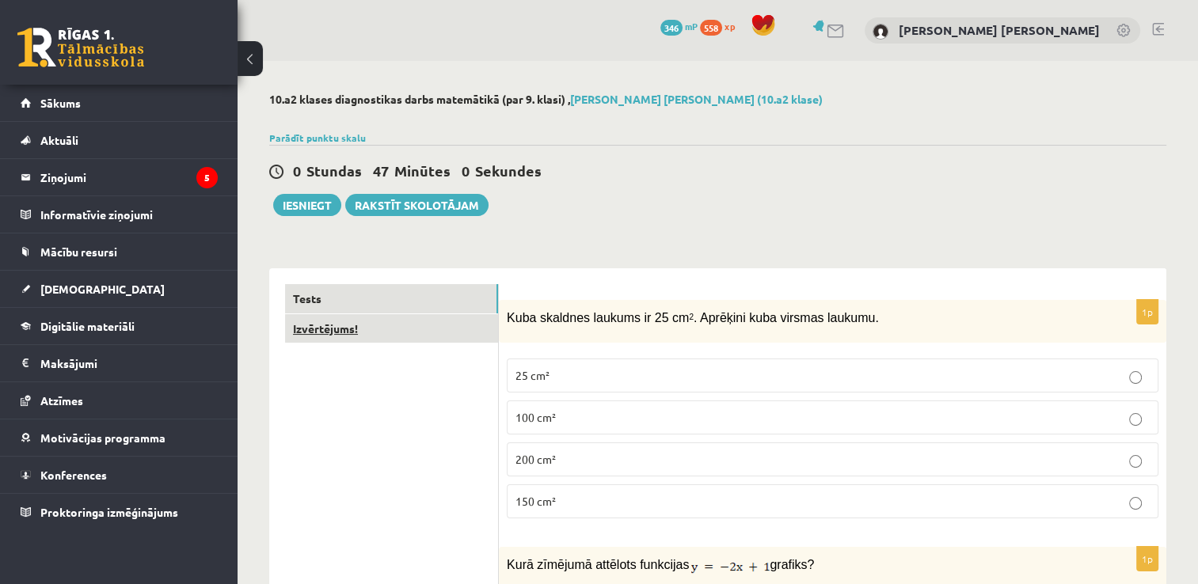
type input "*"
click at [349, 338] on link "Izvērtējums!" at bounding box center [391, 328] width 213 height 29
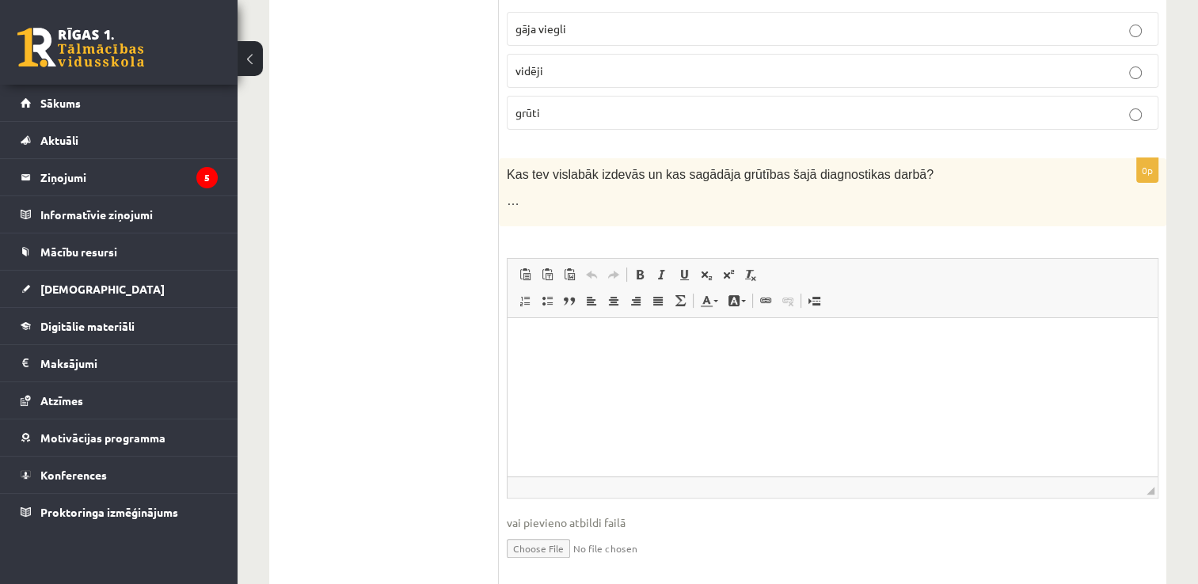
scroll to position [347, 0]
click at [654, 364] on html at bounding box center [832, 340] width 650 height 48
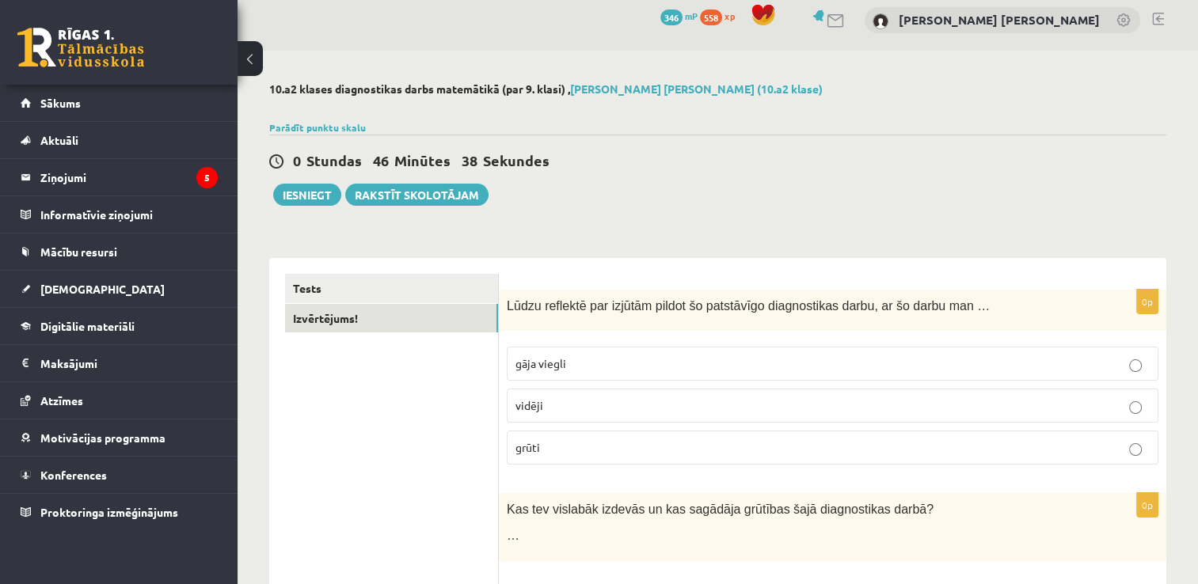
scroll to position [0, 0]
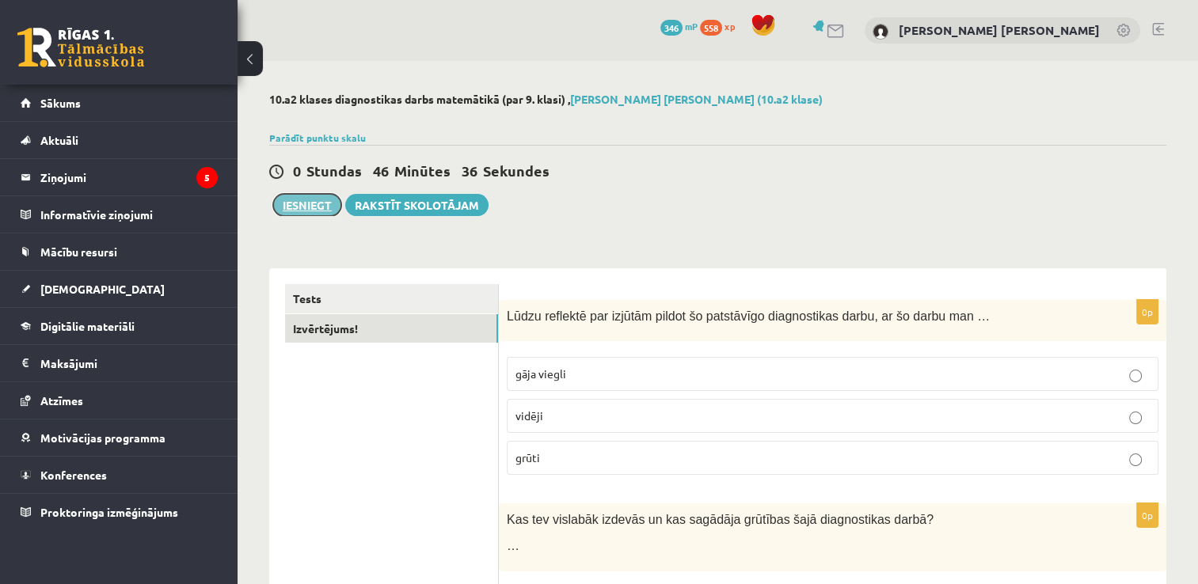
click at [317, 203] on button "Iesniegt" at bounding box center [307, 205] width 68 height 22
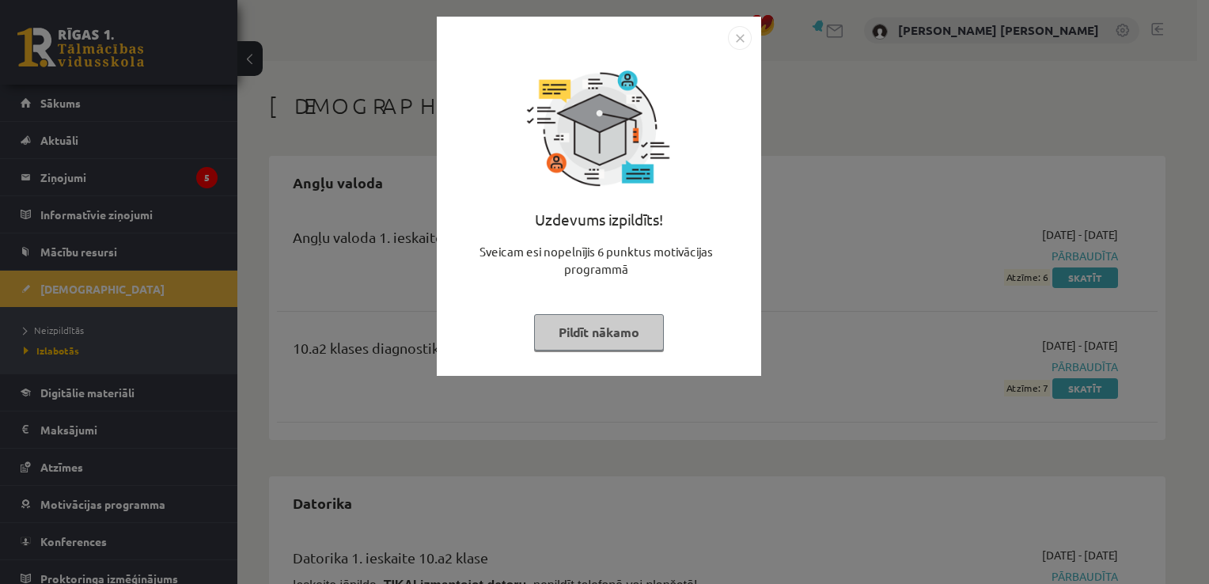
click at [738, 44] on img "Close" at bounding box center [740, 38] width 24 height 24
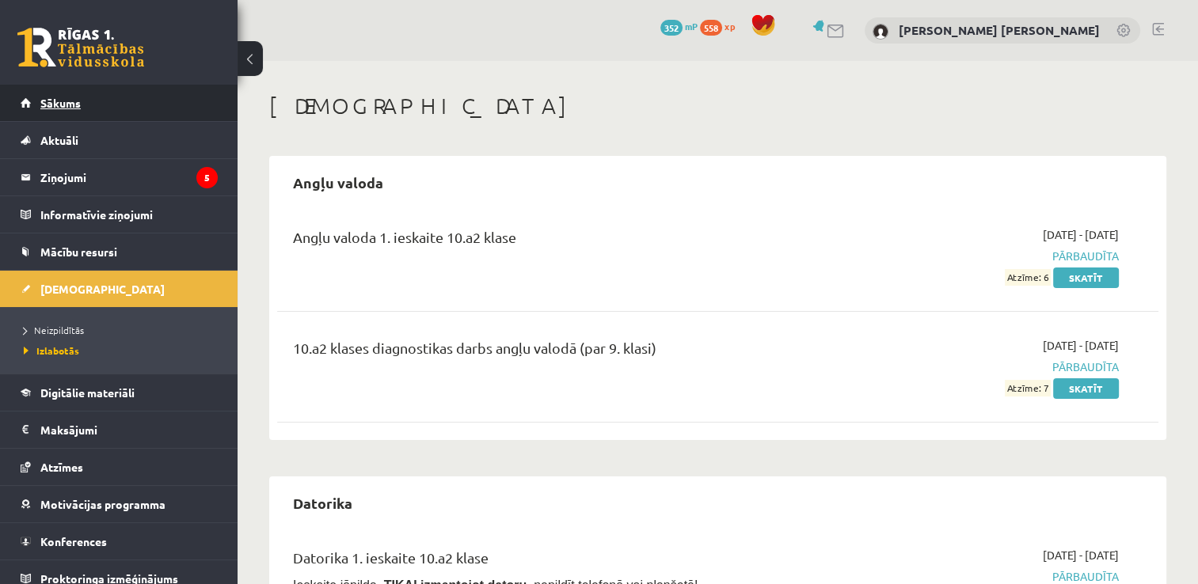
click at [147, 97] on link "Sākums" at bounding box center [119, 103] width 197 height 36
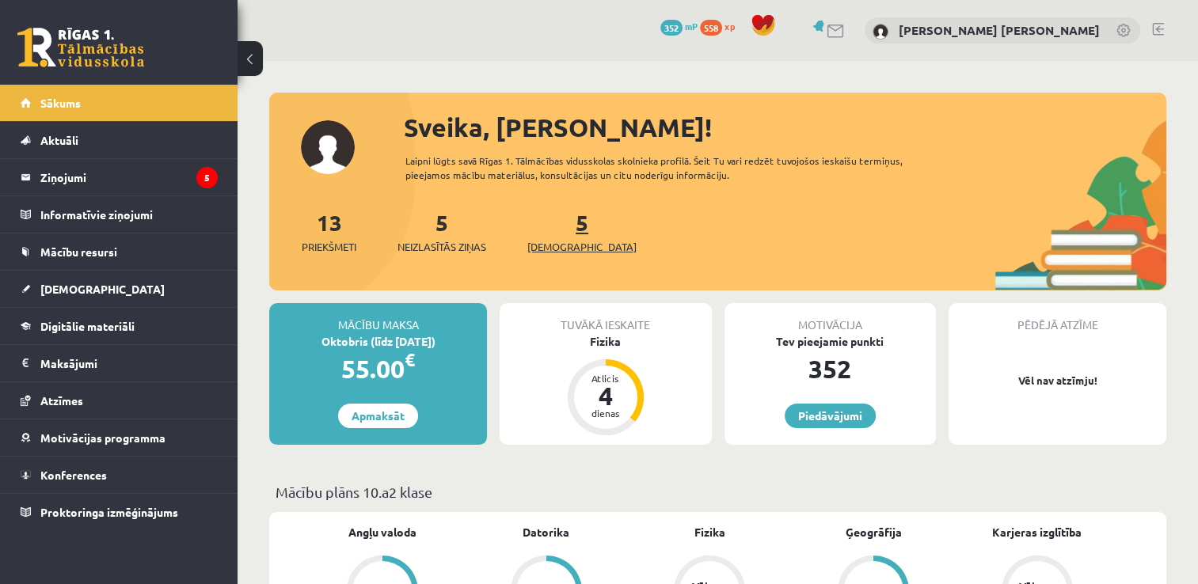
click at [552, 253] on span "[DEMOGRAPHIC_DATA]" at bounding box center [581, 247] width 109 height 16
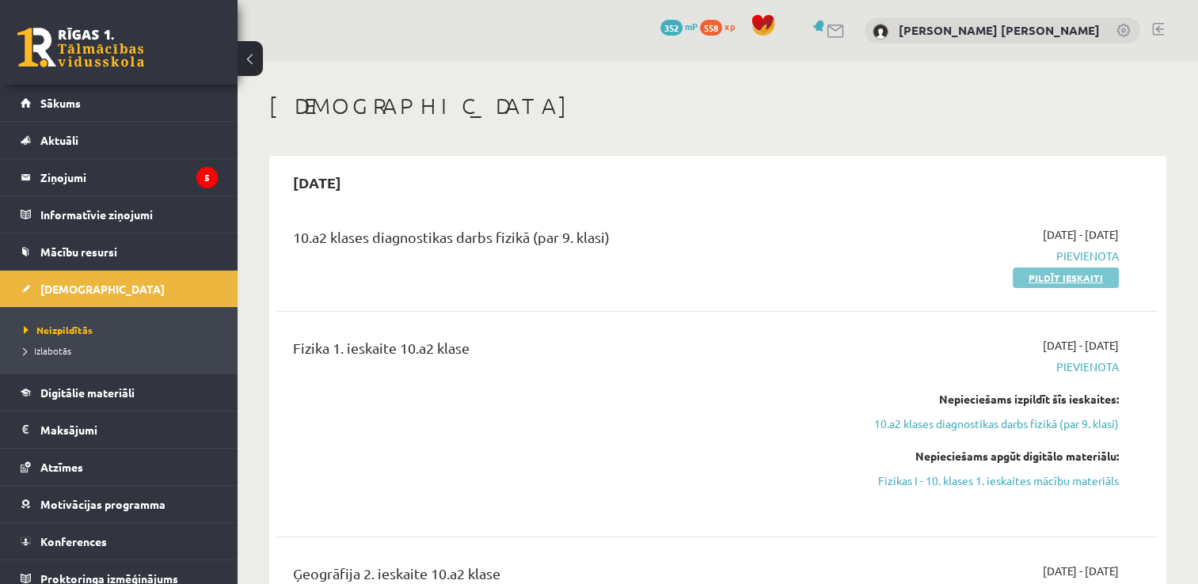
click at [1081, 285] on link "Pildīt ieskaiti" at bounding box center [1065, 278] width 106 height 21
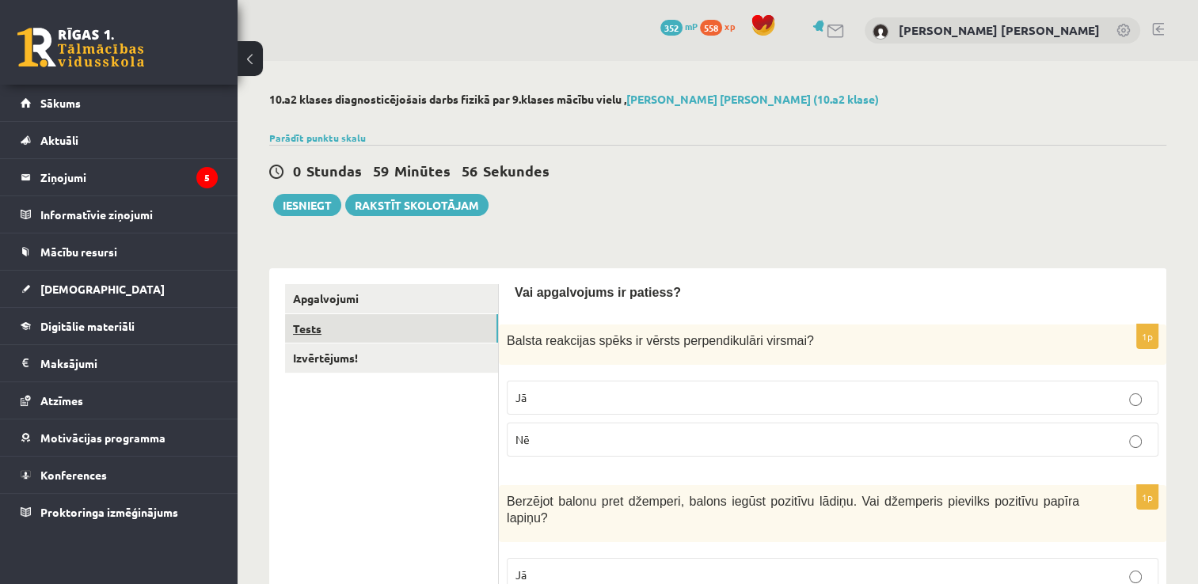
click at [318, 336] on link "Tests" at bounding box center [391, 328] width 213 height 29
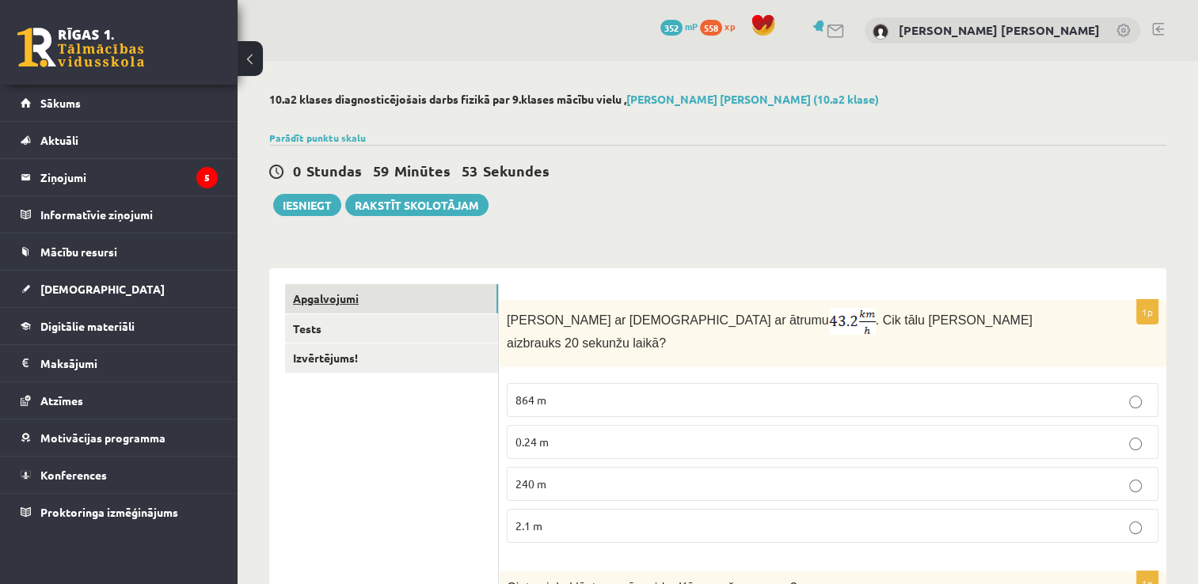
click at [323, 286] on link "Apgalvojumi" at bounding box center [391, 298] width 213 height 29
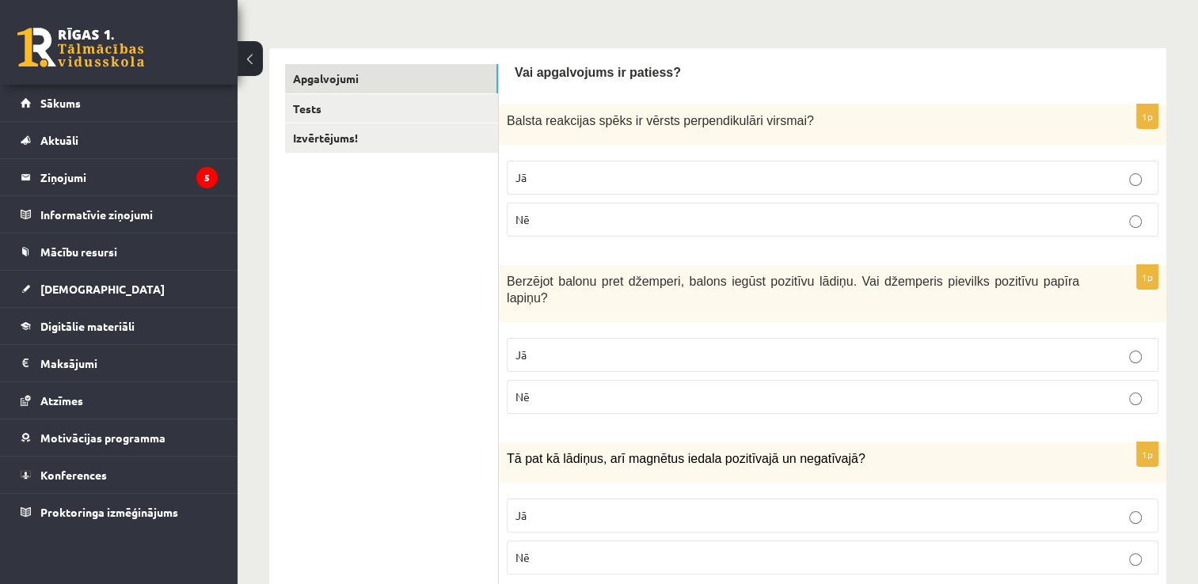
scroll to position [222, 0]
click at [592, 175] on p "Jā" at bounding box center [832, 176] width 634 height 17
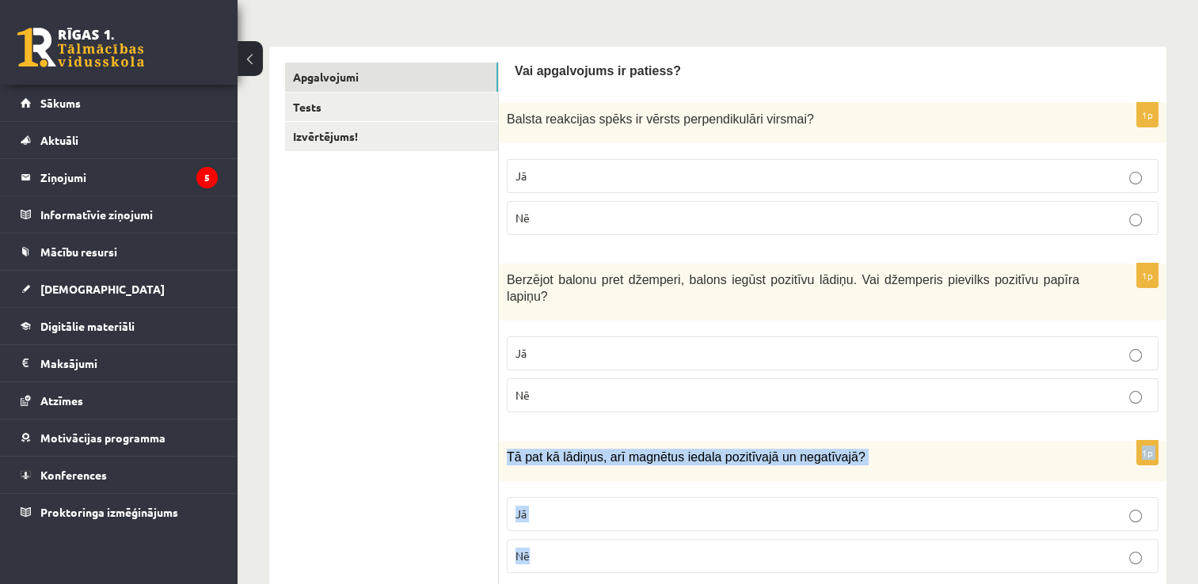
drag, startPoint x: 545, startPoint y: 370, endPoint x: 547, endPoint y: 540, distance: 169.4
click at [547, 548] on p "Nē" at bounding box center [832, 556] width 634 height 17
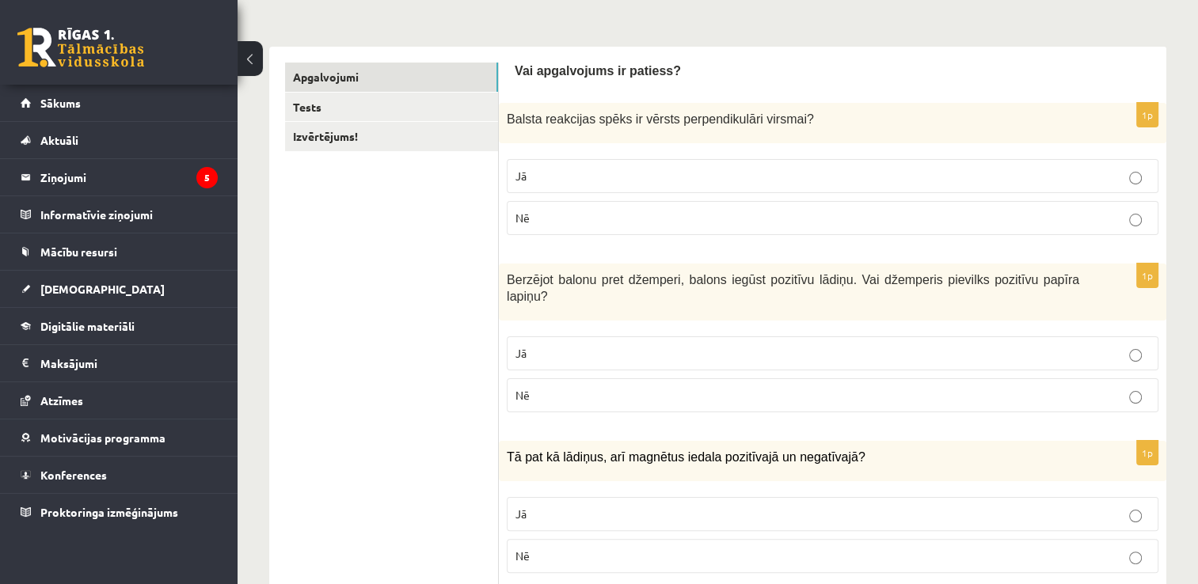
click at [560, 387] on p "Nē" at bounding box center [832, 395] width 634 height 17
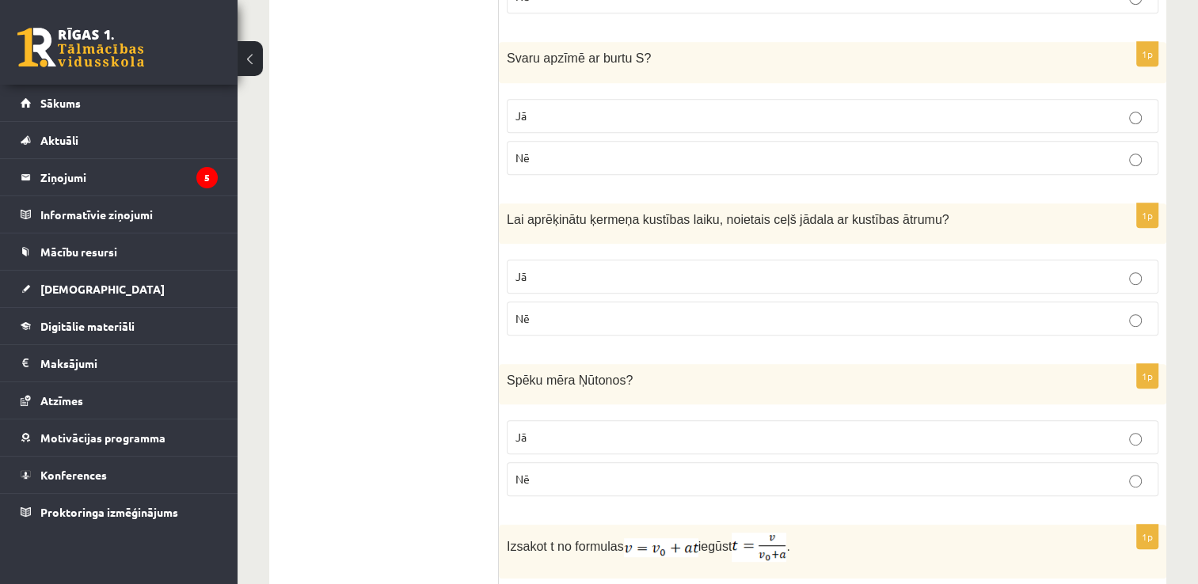
scroll to position [780, 0]
click at [539, 108] on p "Jā" at bounding box center [832, 116] width 634 height 17
click at [540, 269] on p "Jā" at bounding box center [832, 277] width 634 height 17
click at [583, 430] on p "Jā" at bounding box center [832, 438] width 634 height 17
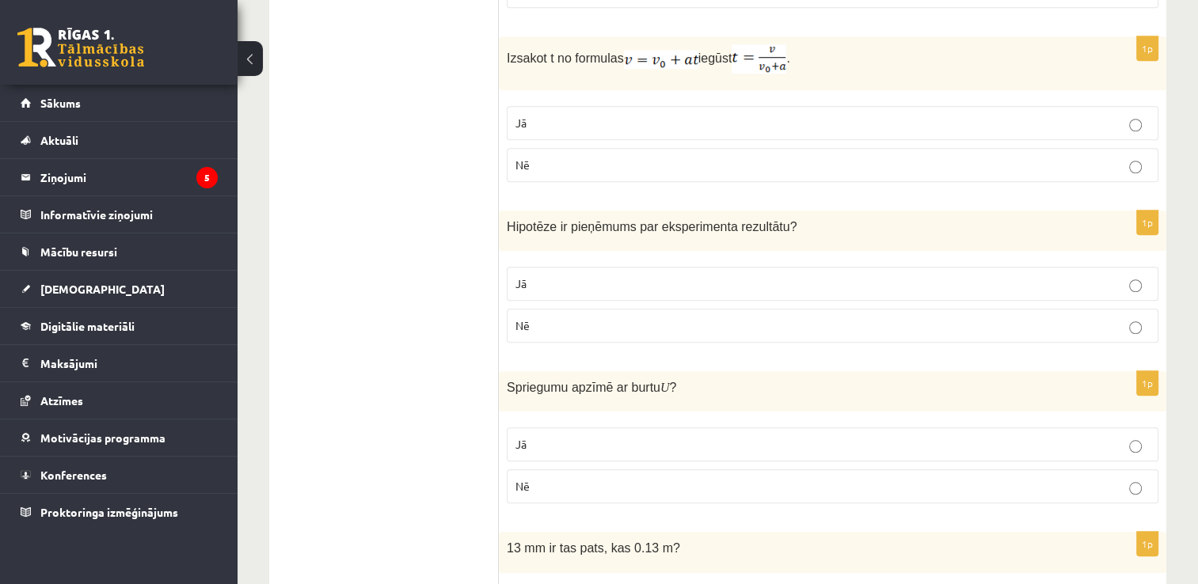
scroll to position [1269, 0]
click at [568, 158] on p "Nē" at bounding box center [832, 166] width 634 height 17
click at [566, 276] on p "Jā" at bounding box center [832, 284] width 634 height 17
click at [574, 437] on p "Jā" at bounding box center [832, 445] width 634 height 17
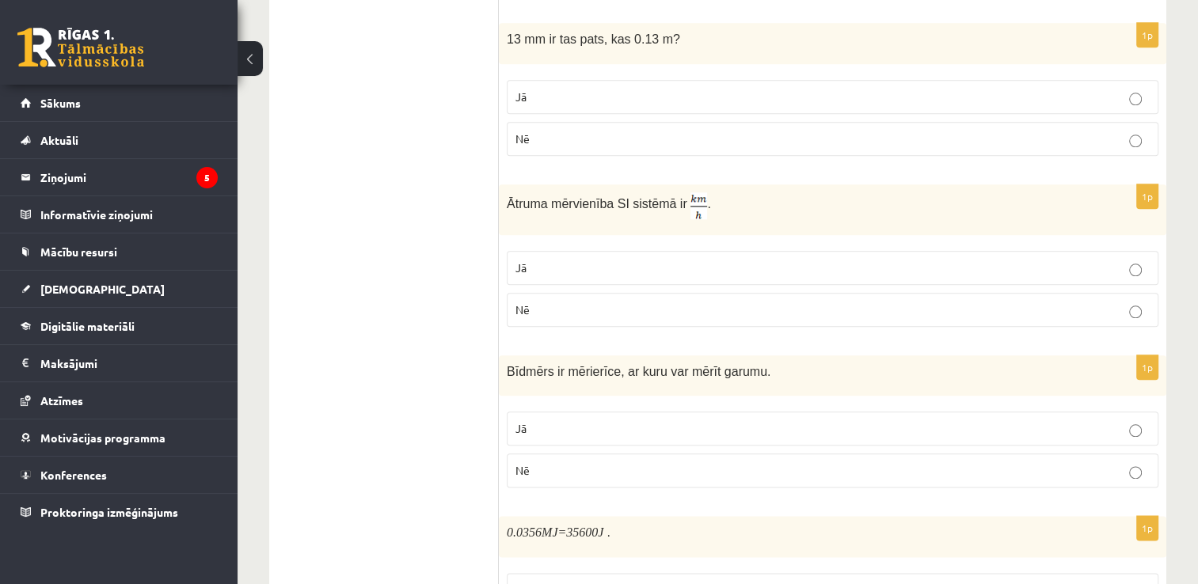
scroll to position [1776, 0]
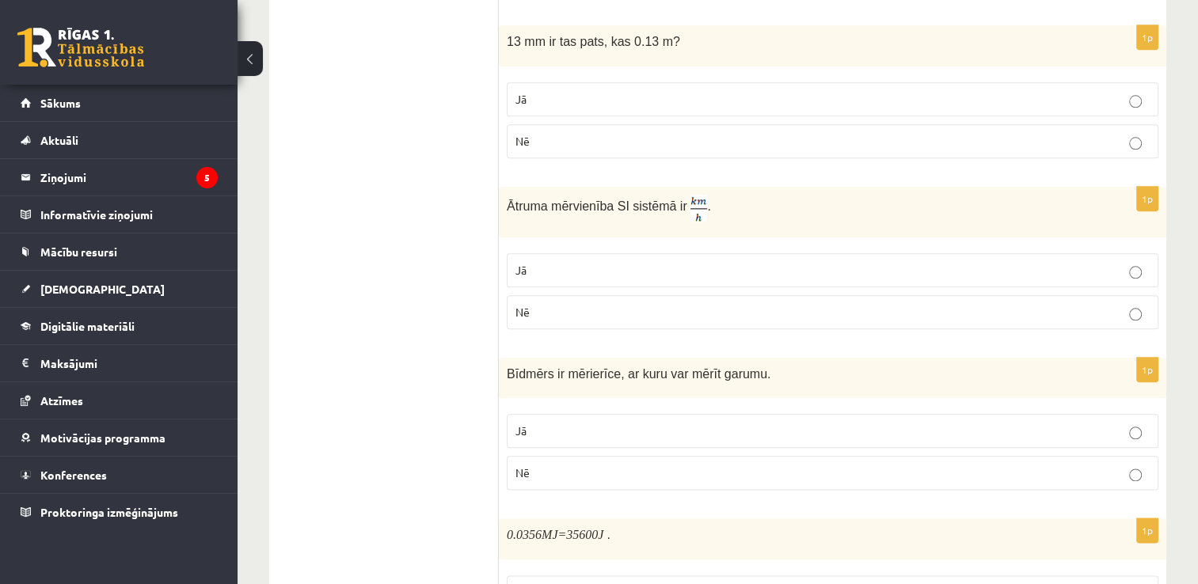
click at [742, 135] on fieldset "Jā Nē" at bounding box center [832, 118] width 651 height 89
click at [734, 133] on p "Nē" at bounding box center [832, 141] width 634 height 17
click at [751, 304] on p "Nē" at bounding box center [832, 312] width 634 height 17
click at [693, 465] on p "Nē" at bounding box center [832, 473] width 634 height 17
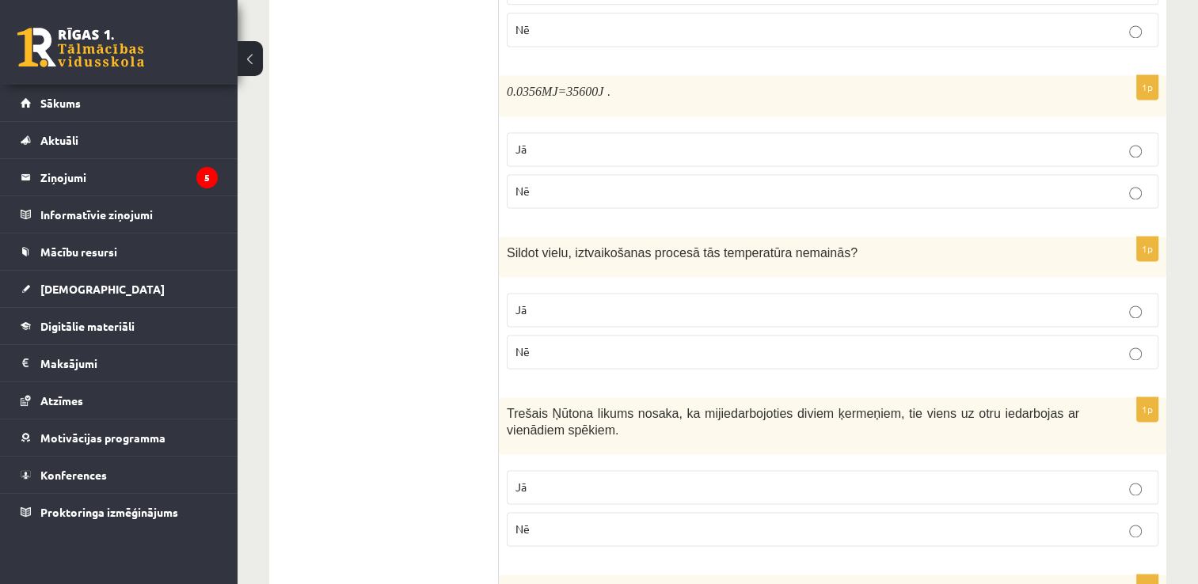
scroll to position [2219, 0]
click at [666, 141] on p "Jā" at bounding box center [832, 149] width 634 height 17
click at [633, 302] on p "Jā" at bounding box center [832, 310] width 634 height 17
click at [630, 479] on p "Jā" at bounding box center [832, 487] width 634 height 17
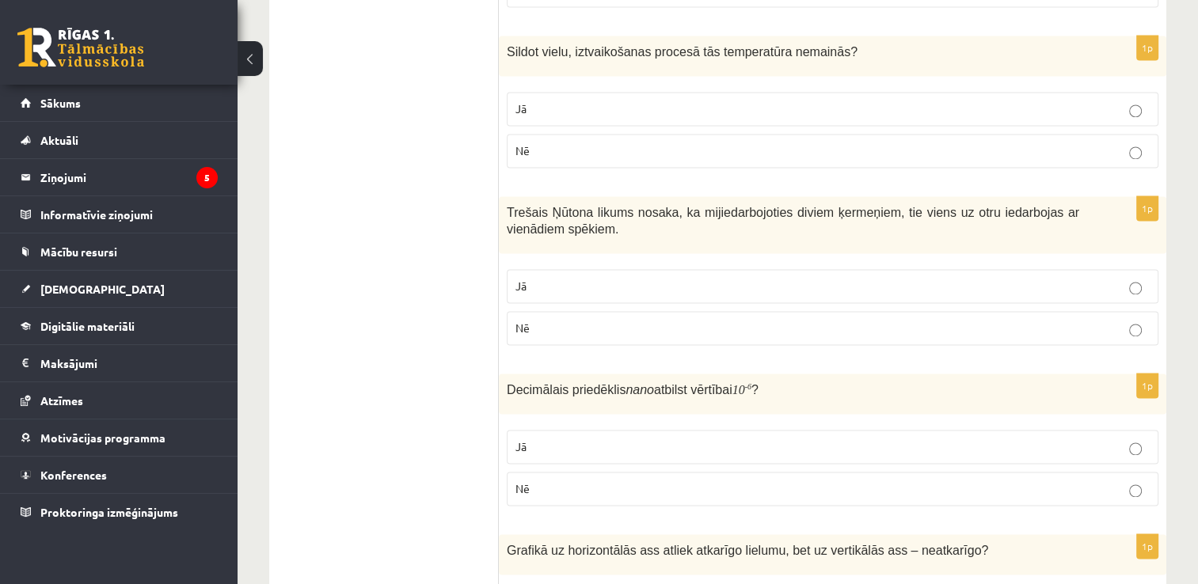
scroll to position [2535, 0]
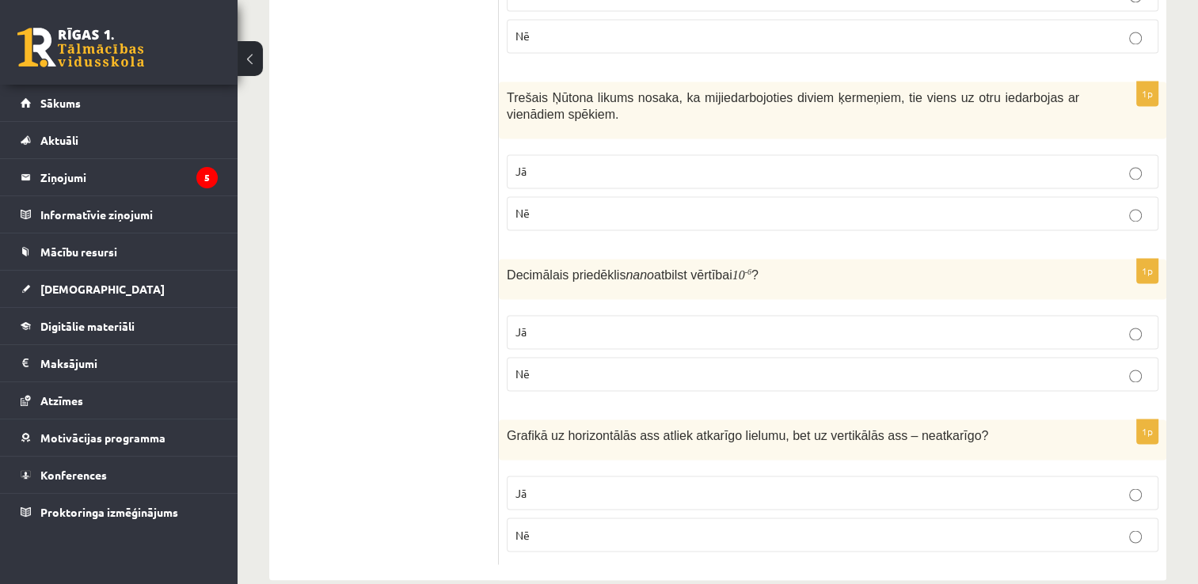
click at [537, 321] on label "Jā" at bounding box center [832, 332] width 651 height 34
click at [538, 324] on p "Jā" at bounding box center [832, 332] width 634 height 17
click at [609, 526] on p "Nē" at bounding box center [832, 534] width 634 height 17
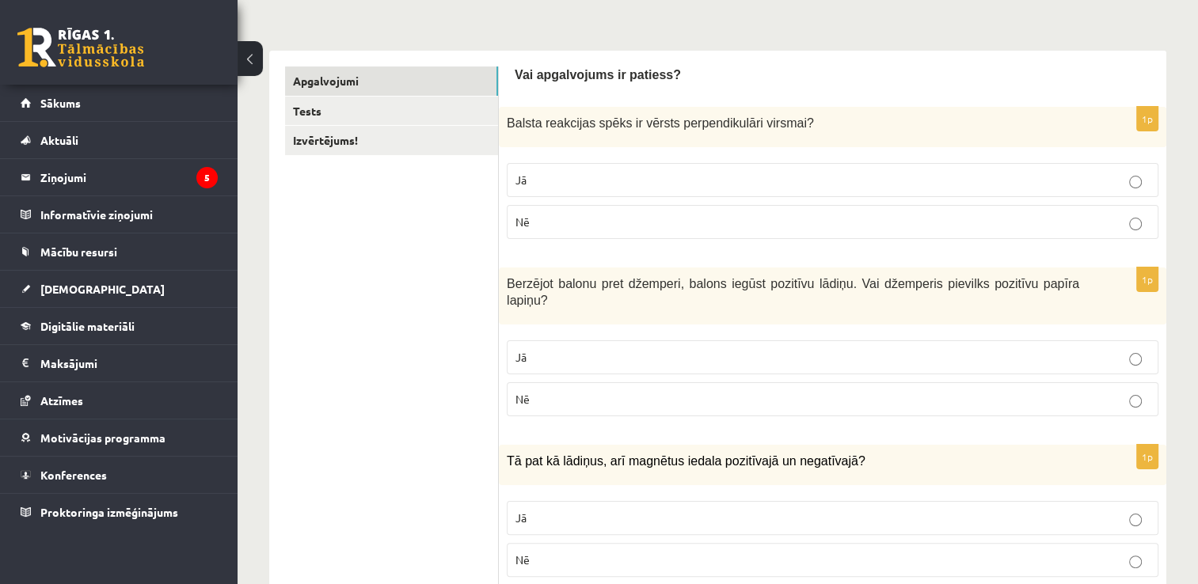
scroll to position [0, 0]
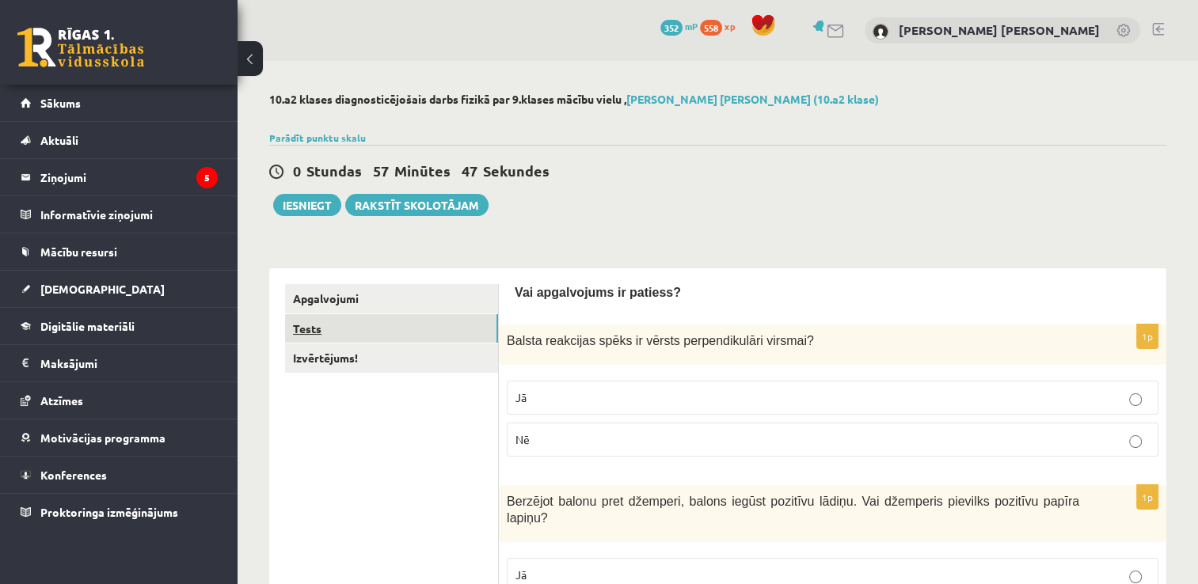
click at [301, 330] on link "Tests" at bounding box center [391, 328] width 213 height 29
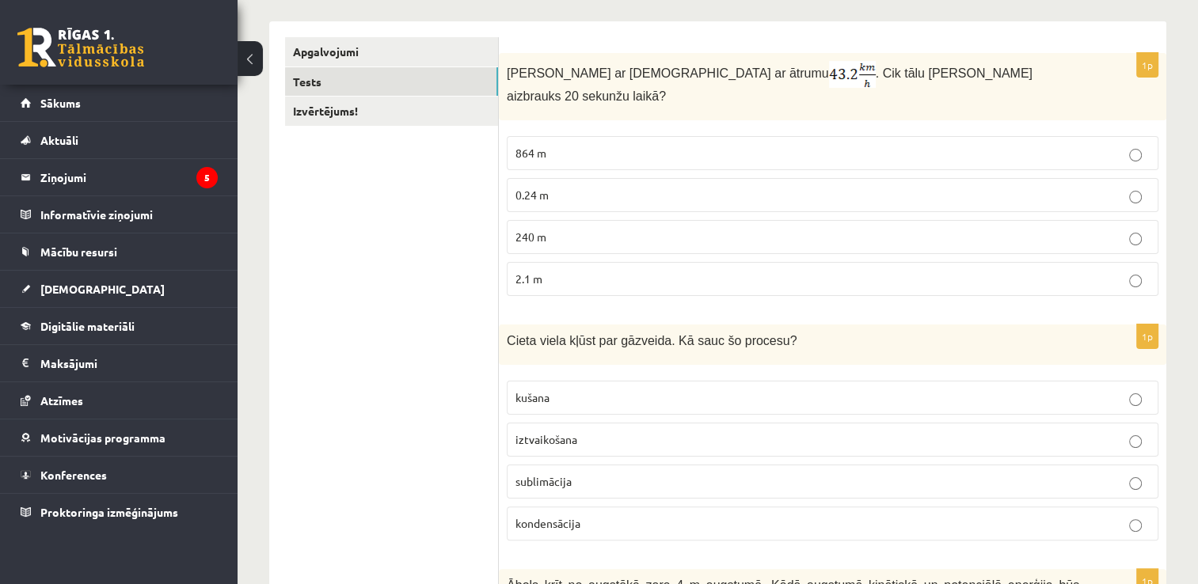
scroll to position [246, 0]
click at [543, 230] on p "240 m" at bounding box center [832, 238] width 634 height 17
click at [590, 432] on p "iztvaikošana" at bounding box center [832, 440] width 634 height 17
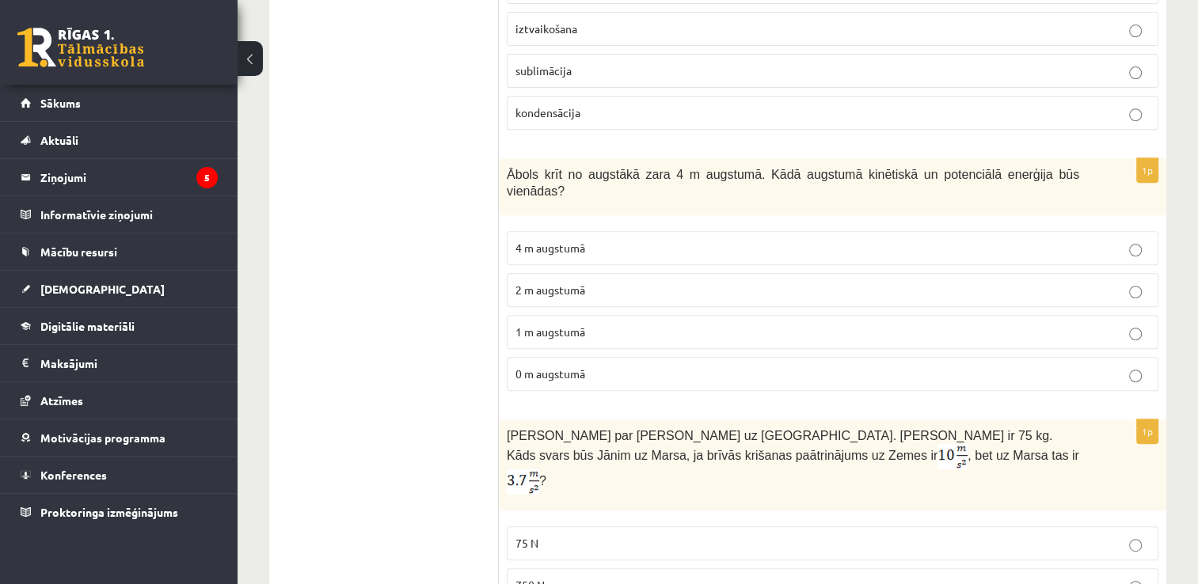
scroll to position [662, 0]
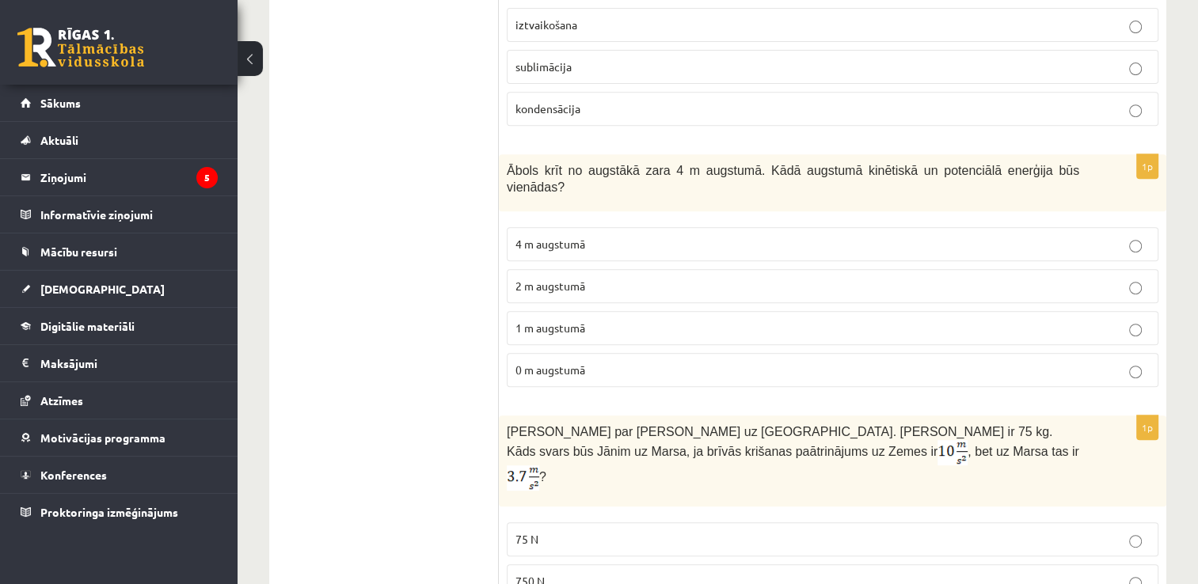
click at [549, 363] on span "0 m augstumā" at bounding box center [550, 370] width 70 height 14
click at [546, 279] on span "2 m augstumā" at bounding box center [550, 286] width 70 height 14
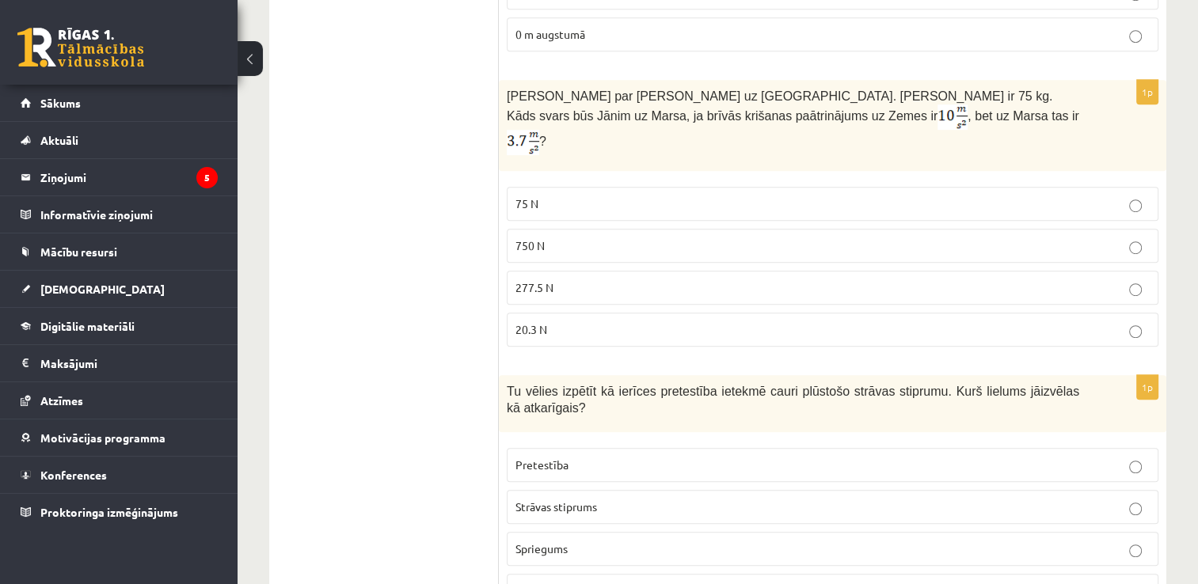
scroll to position [997, 0]
click at [545, 279] on p "277.5 N" at bounding box center [832, 287] width 634 height 17
click at [587, 499] on span "Strāvas stiprums" at bounding box center [556, 506] width 82 height 14
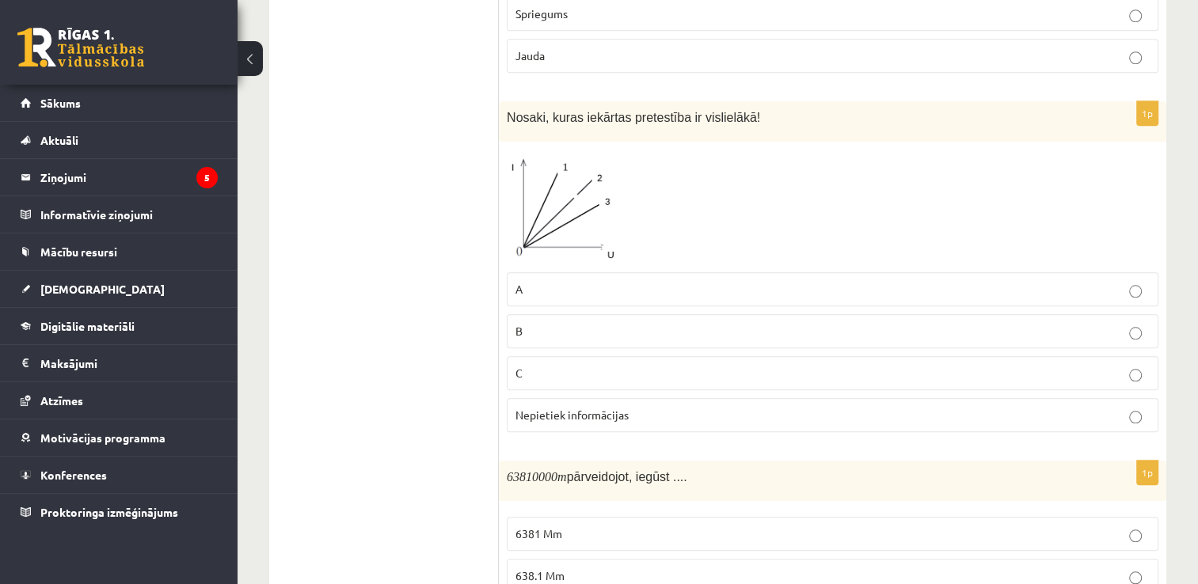
scroll to position [1532, 0]
click at [542, 398] on label "Nepietiek informācijas" at bounding box center [832, 415] width 651 height 34
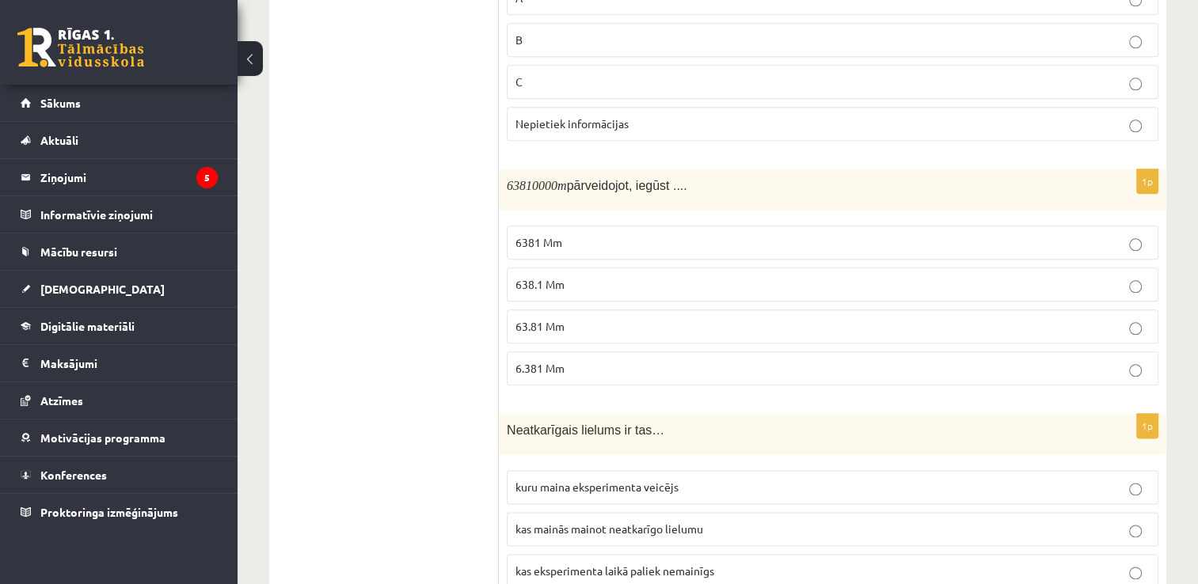
scroll to position [1825, 0]
click at [583, 233] on p "6381 Mm" at bounding box center [832, 241] width 634 height 17
click at [600, 275] on p "638.1 Mm" at bounding box center [832, 283] width 634 height 17
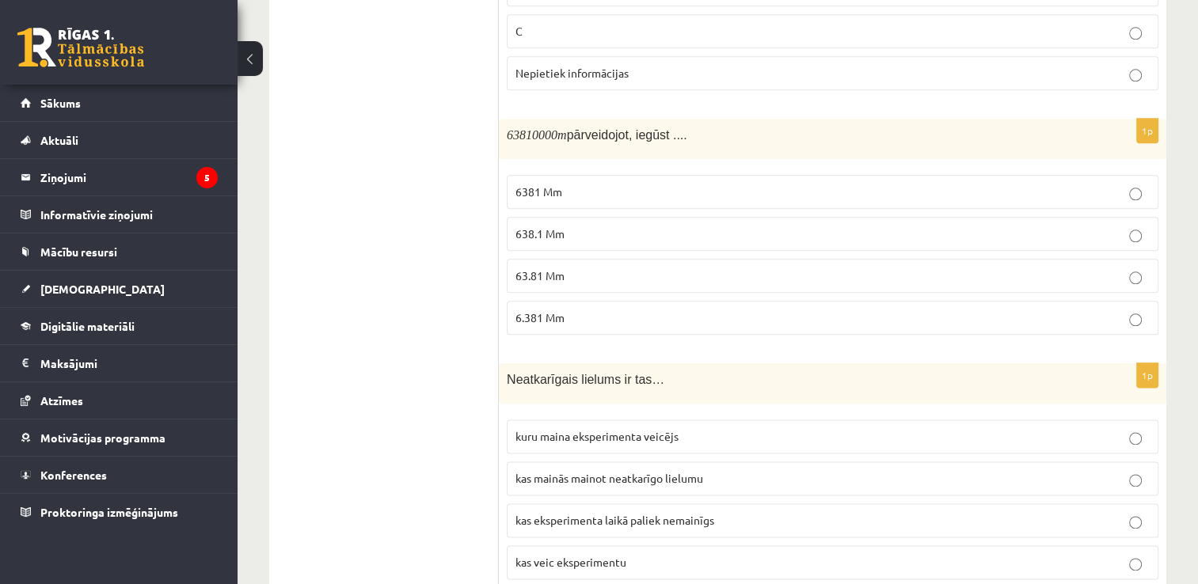
scroll to position [2000, 0]
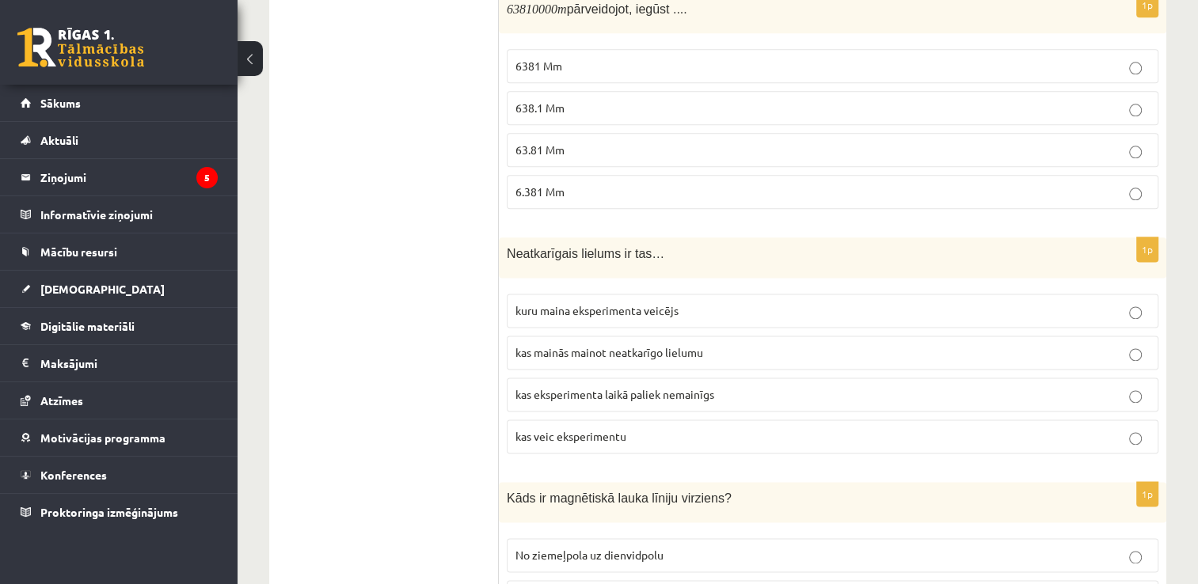
click at [583, 429] on span "kas veic eksperimentu" at bounding box center [570, 436] width 111 height 14
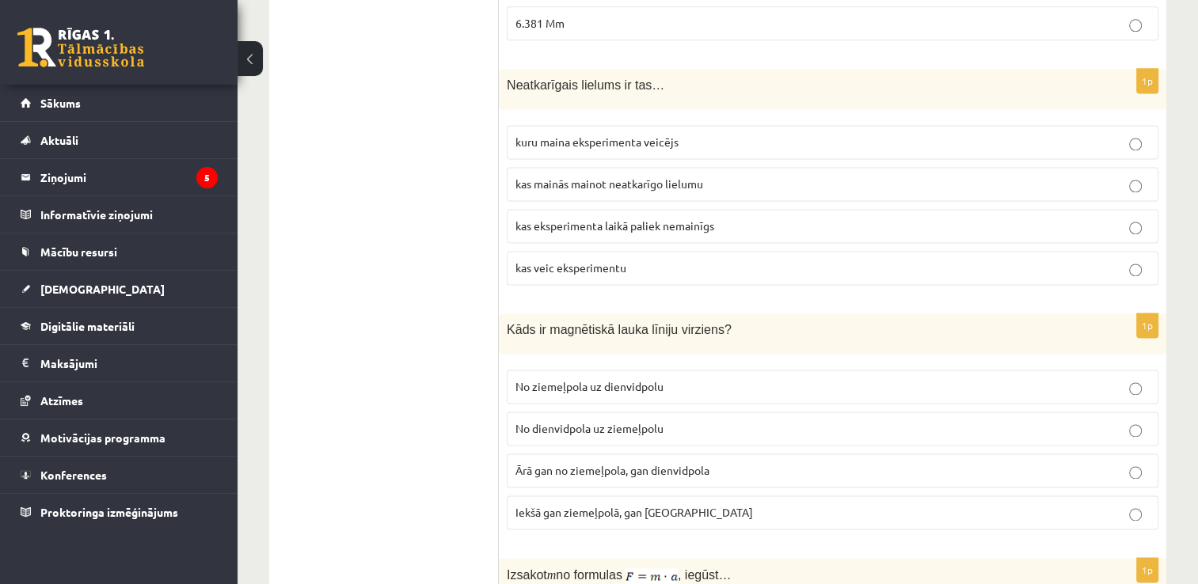
scroll to position [2188, 0]
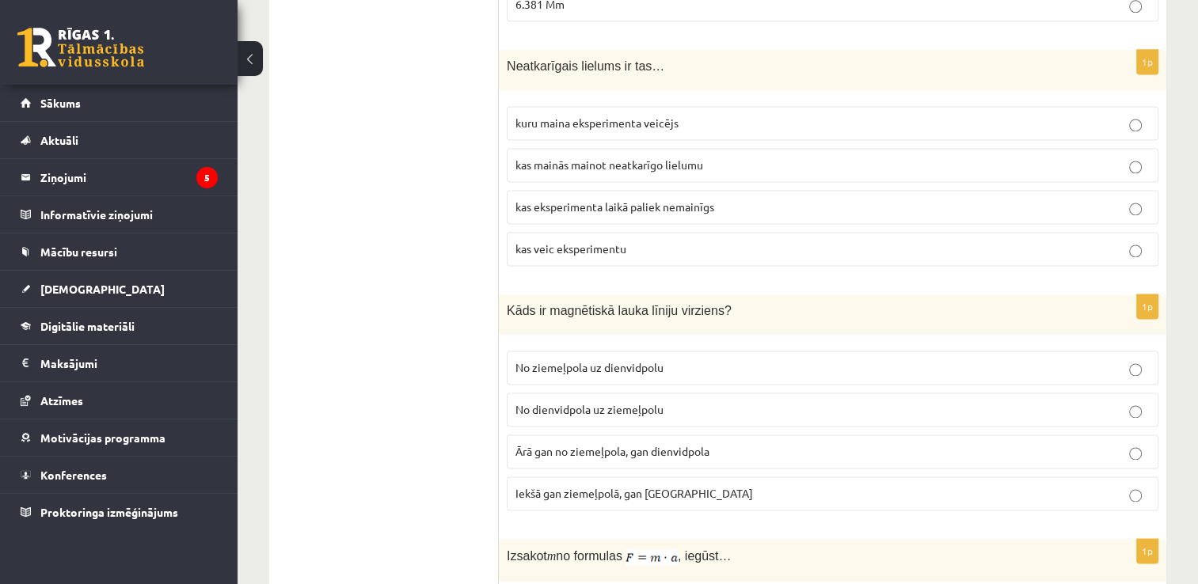
click at [604, 477] on label "Iekšā gan ziemeļpolā, gan dienvidpolā" at bounding box center [832, 494] width 651 height 34
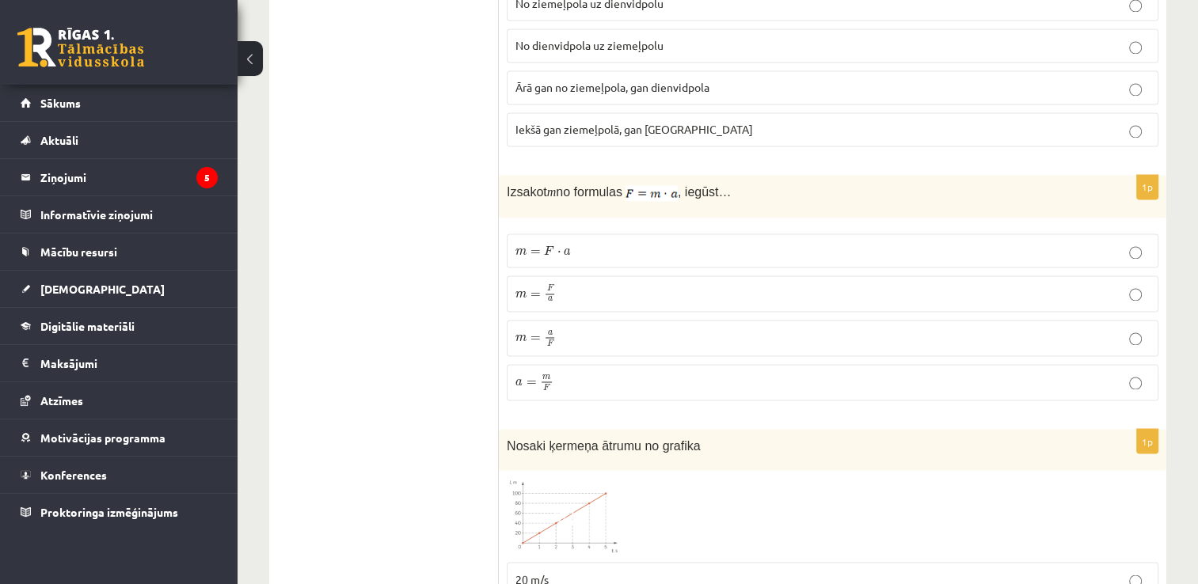
scroll to position [2552, 0]
click at [532, 275] on label "m = F a m = F a" at bounding box center [832, 293] width 651 height 36
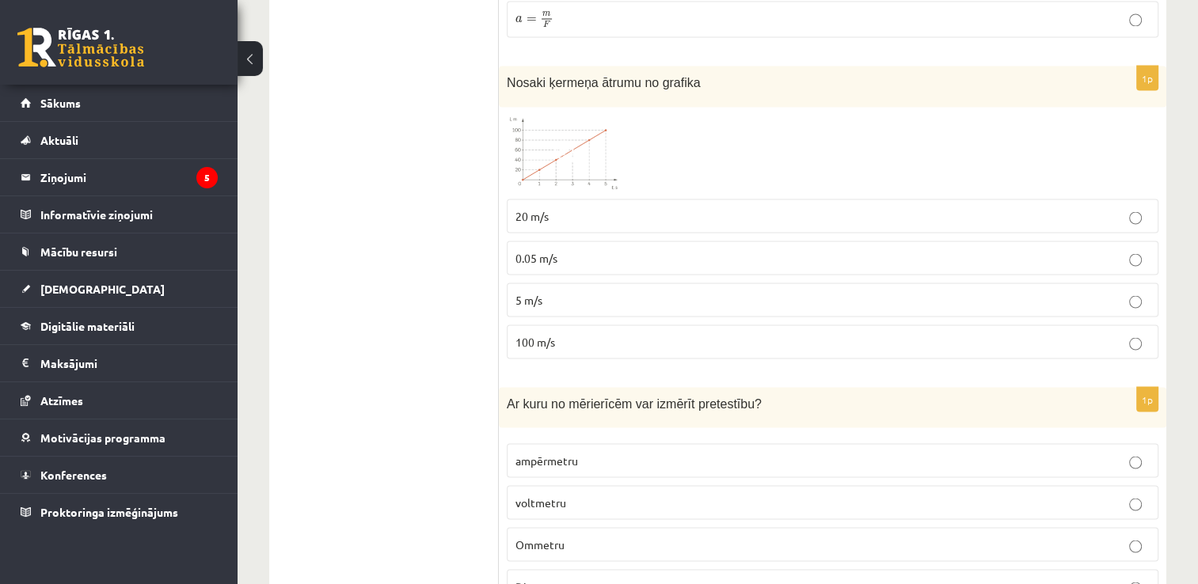
scroll to position [2914, 0]
click at [545, 209] on span "20 m/s" at bounding box center [531, 216] width 33 height 14
click at [552, 537] on span "Ommetru" at bounding box center [539, 544] width 49 height 14
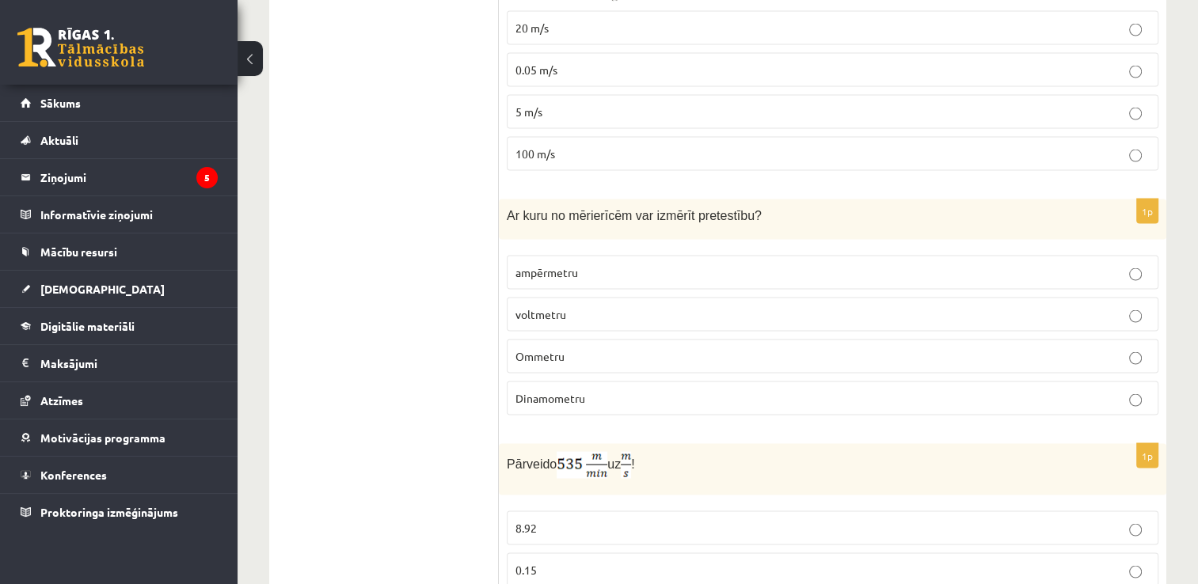
scroll to position [3172, 0]
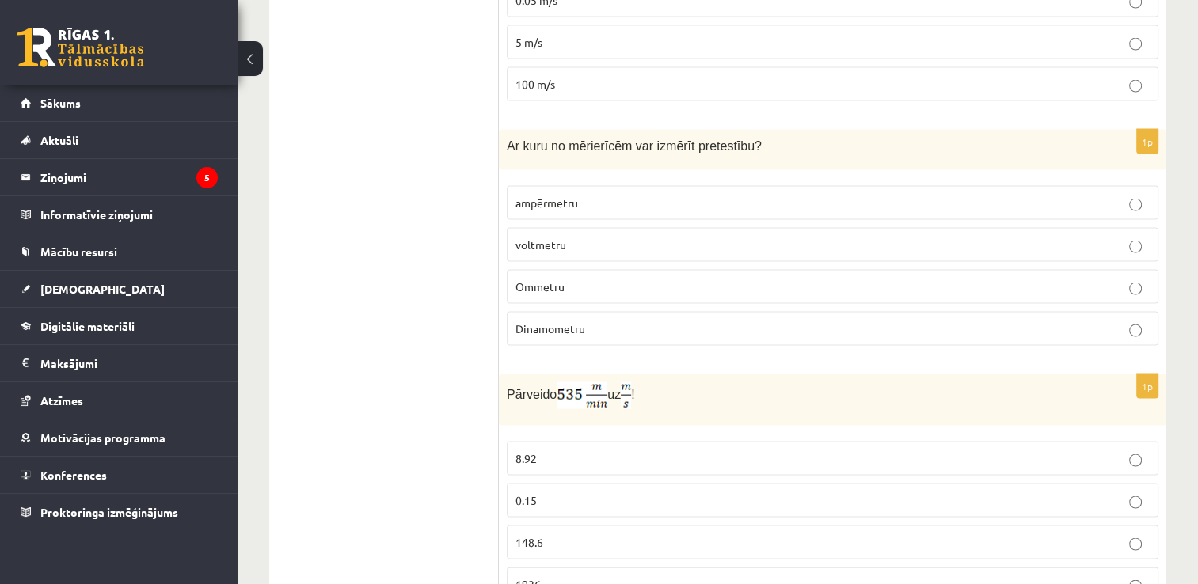
click at [521, 577] on span "1926" at bounding box center [527, 584] width 25 height 14
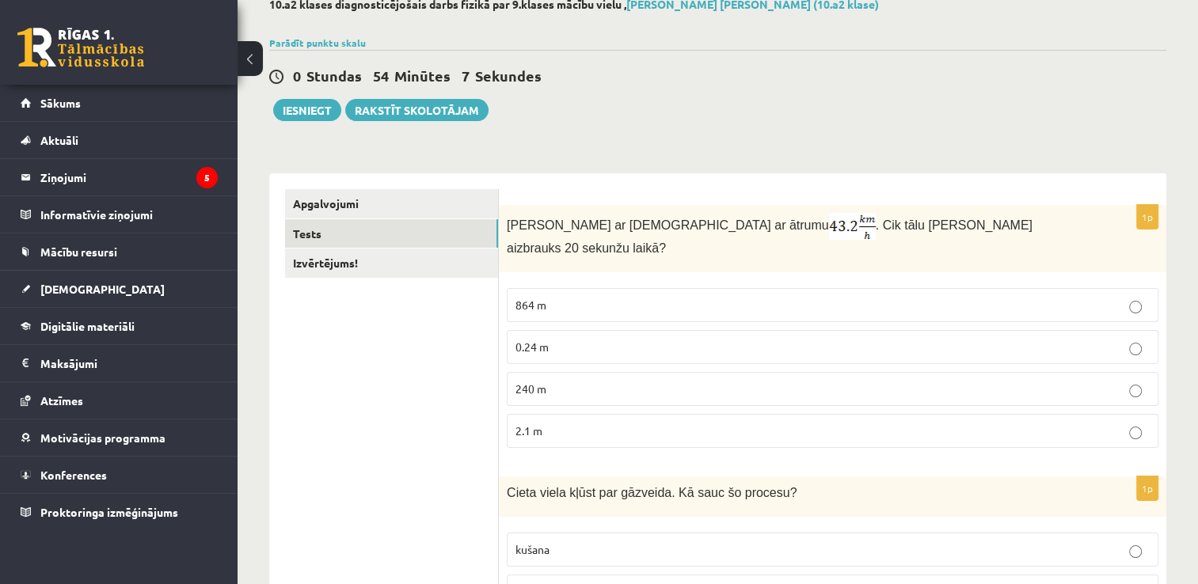
scroll to position [0, 0]
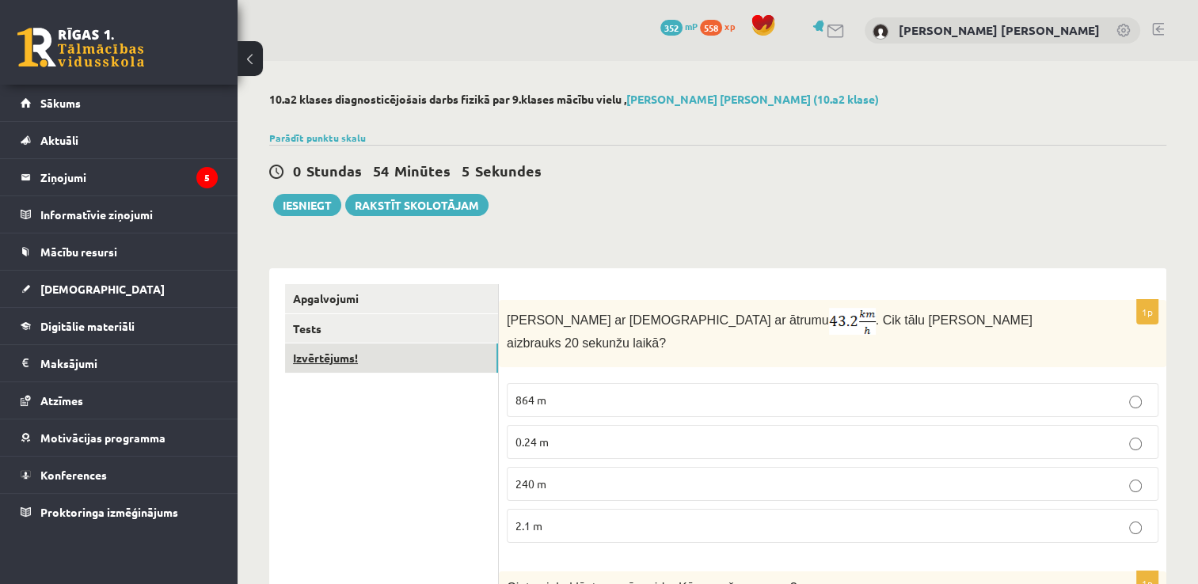
click at [325, 355] on link "Izvērtējums!" at bounding box center [391, 358] width 213 height 29
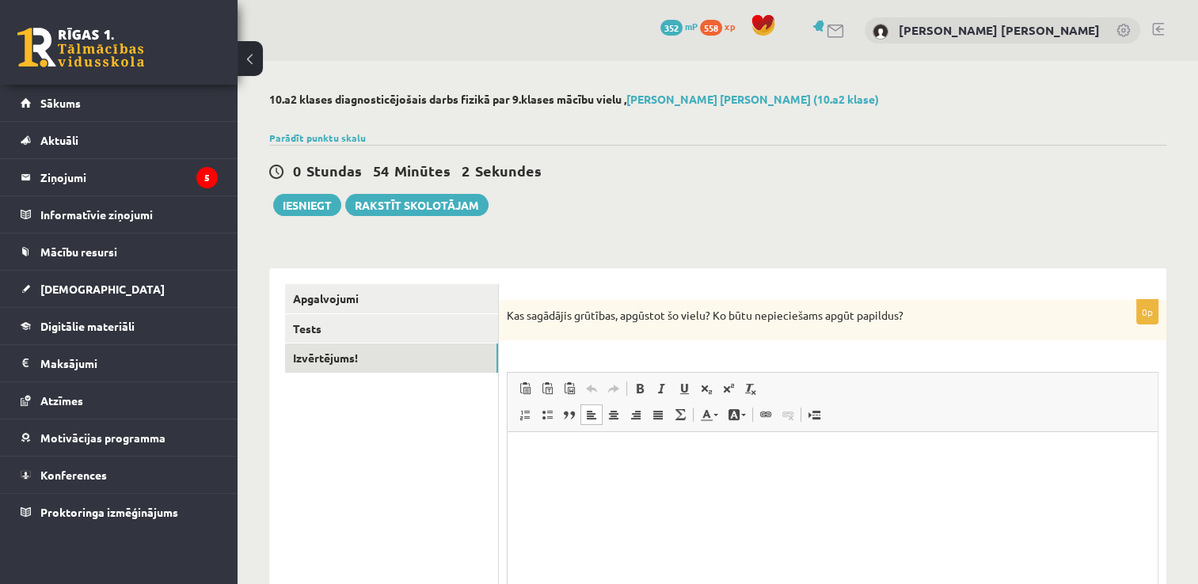
click at [609, 480] on html at bounding box center [832, 456] width 650 height 48
click at [296, 206] on button "Iesniegt" at bounding box center [307, 205] width 68 height 22
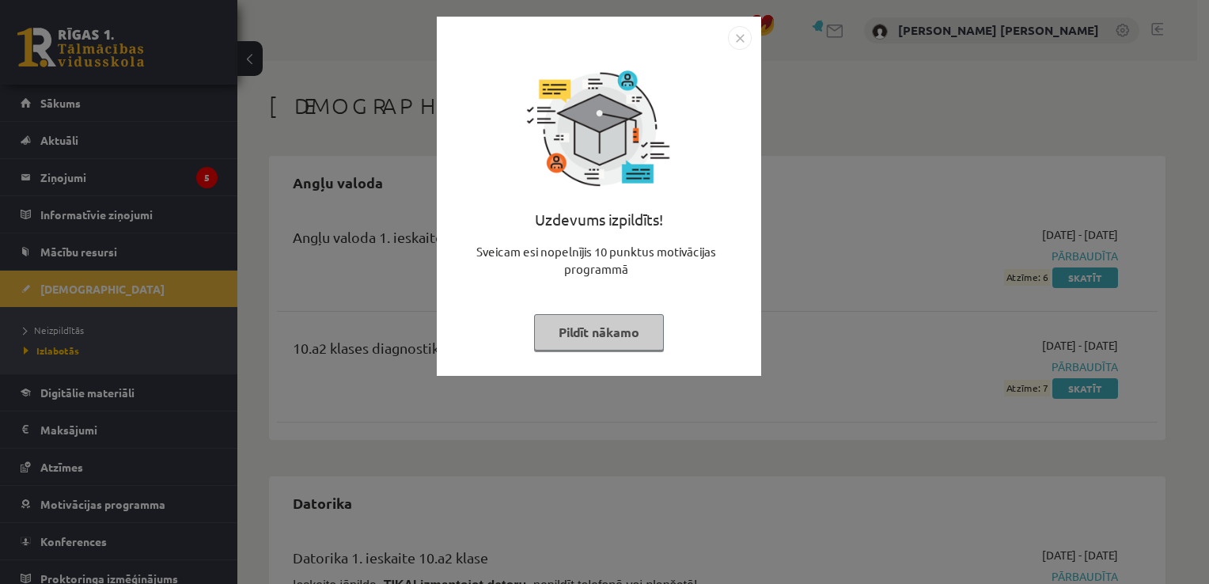
drag, startPoint x: 684, startPoint y: 81, endPoint x: 814, endPoint y: 46, distance: 134.4
click at [814, 46] on div "Uzdevums izpildīts! Sveicam esi nopelnījis 10 punktus motivācijas programmā Pil…" at bounding box center [604, 292] width 1209 height 584
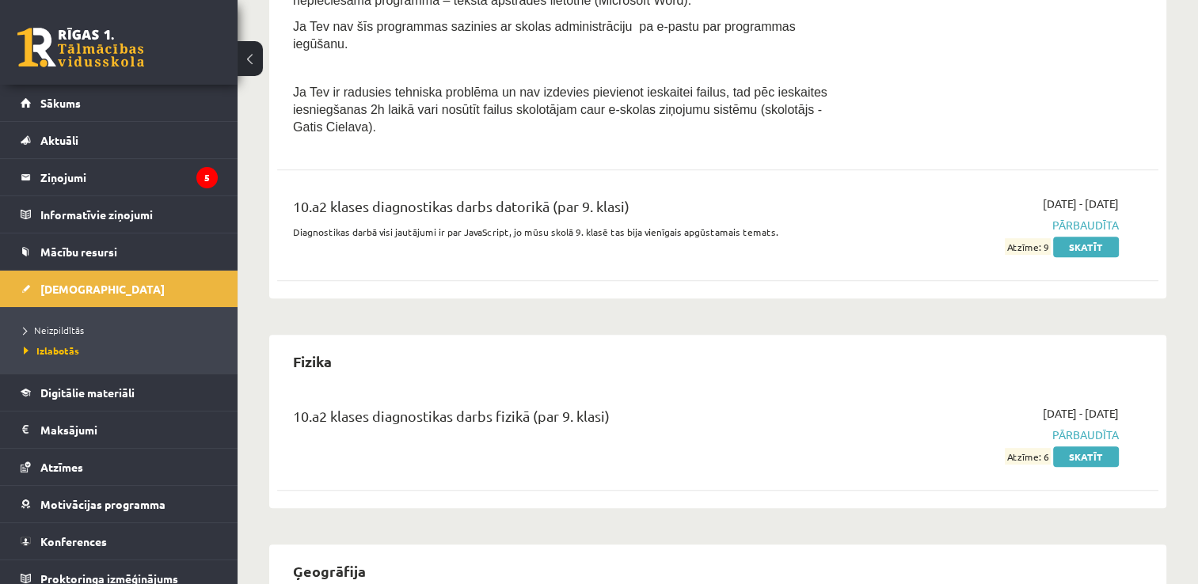
scroll to position [725, 0]
click at [63, 112] on link "Sākums" at bounding box center [119, 103] width 197 height 36
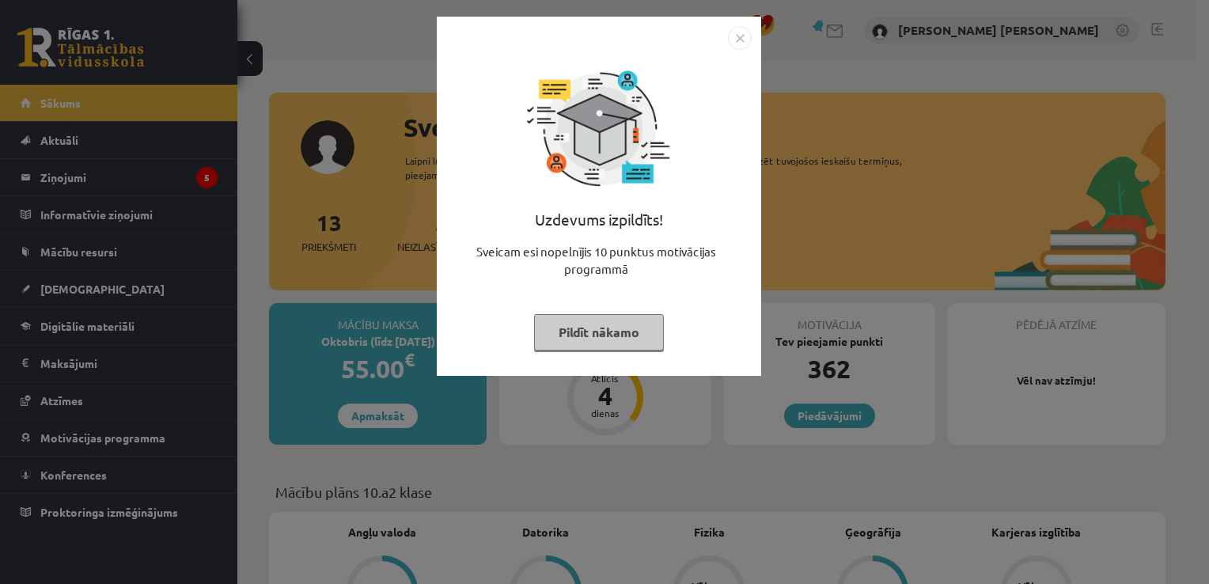
click at [631, 347] on button "Pildīt nākamo" at bounding box center [599, 332] width 130 height 36
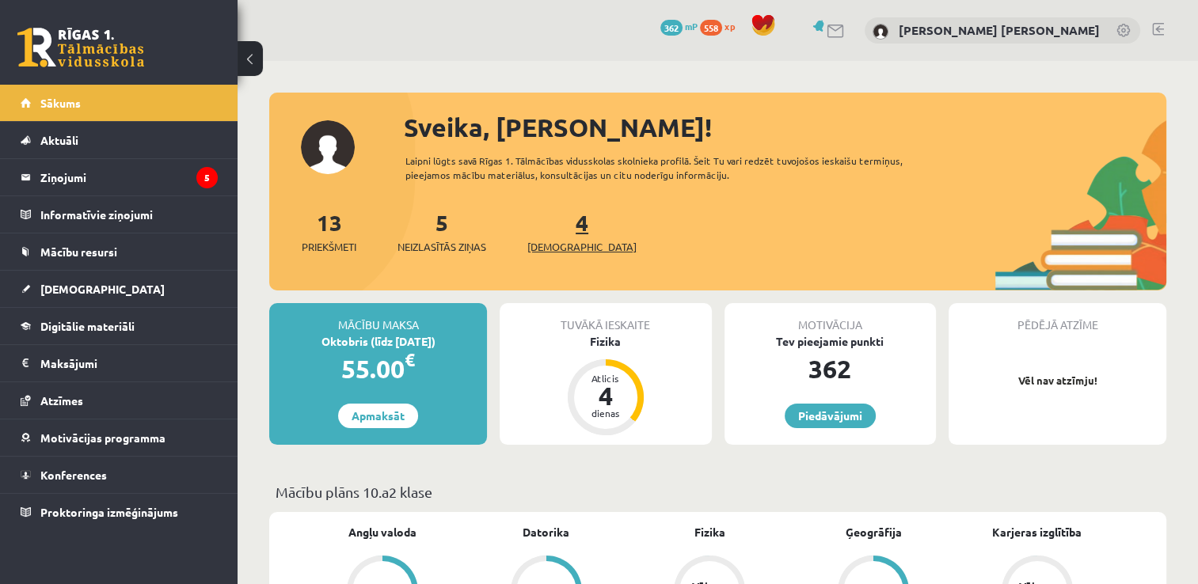
click at [566, 242] on span "[DEMOGRAPHIC_DATA]" at bounding box center [581, 247] width 109 height 16
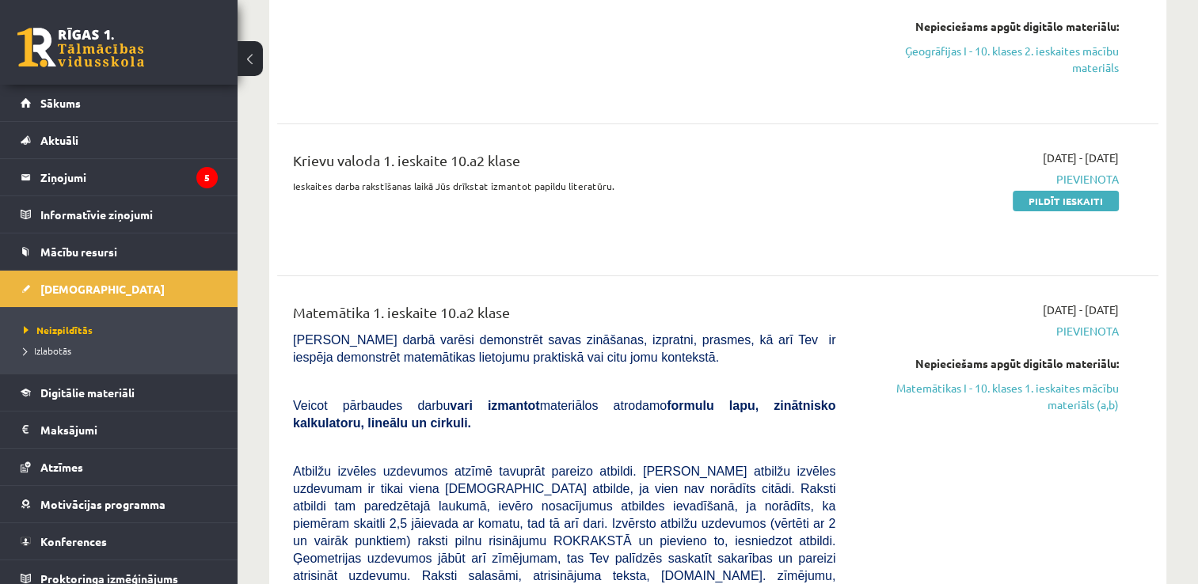
scroll to position [430, 0]
click at [1035, 201] on link "Pildīt ieskaiti" at bounding box center [1065, 202] width 106 height 21
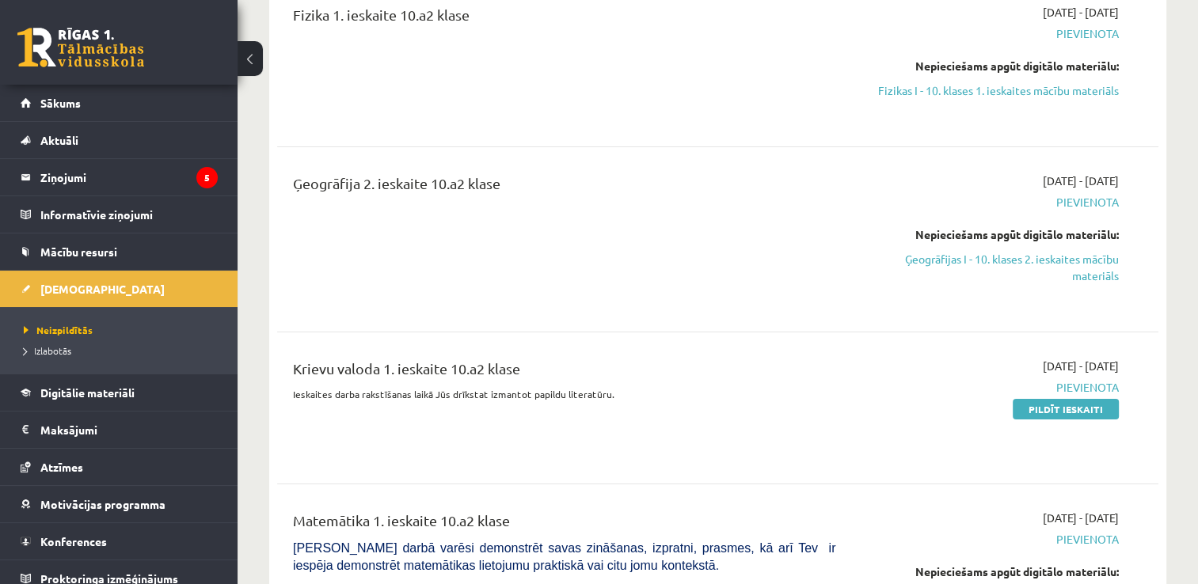
scroll to position [222, 0]
click at [90, 93] on link "Sākums" at bounding box center [119, 103] width 197 height 36
